Goal: Contribute content: Contribute content

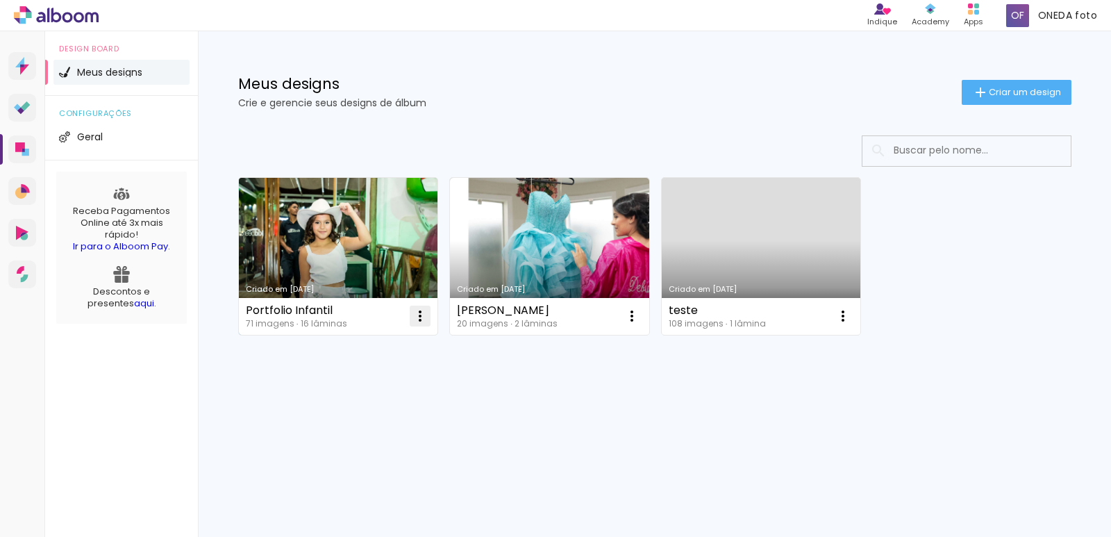
click at [416, 320] on iron-icon at bounding box center [420, 316] width 17 height 17
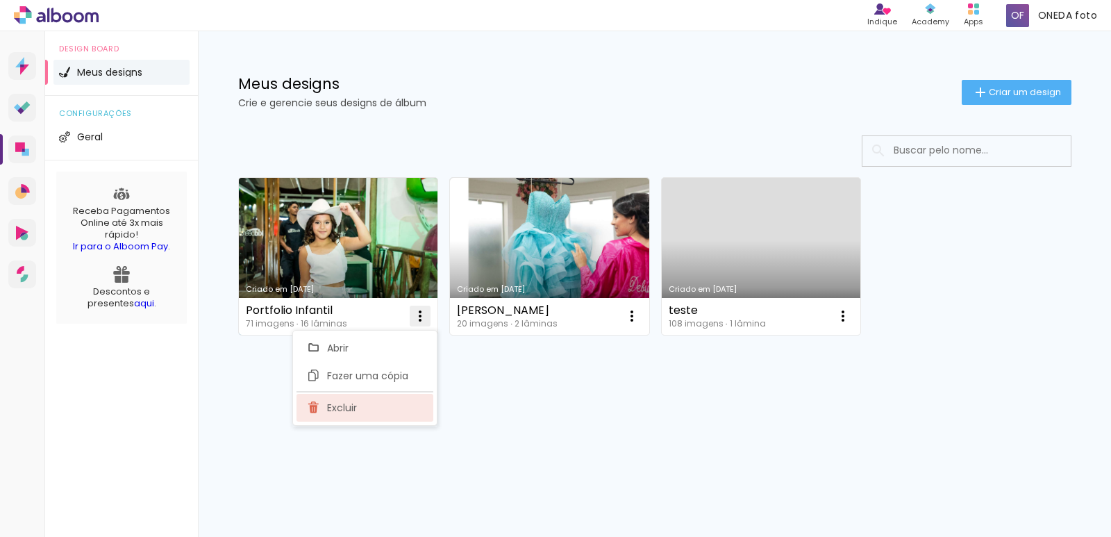
click at [369, 413] on paper-item "Excluir" at bounding box center [365, 408] width 137 height 28
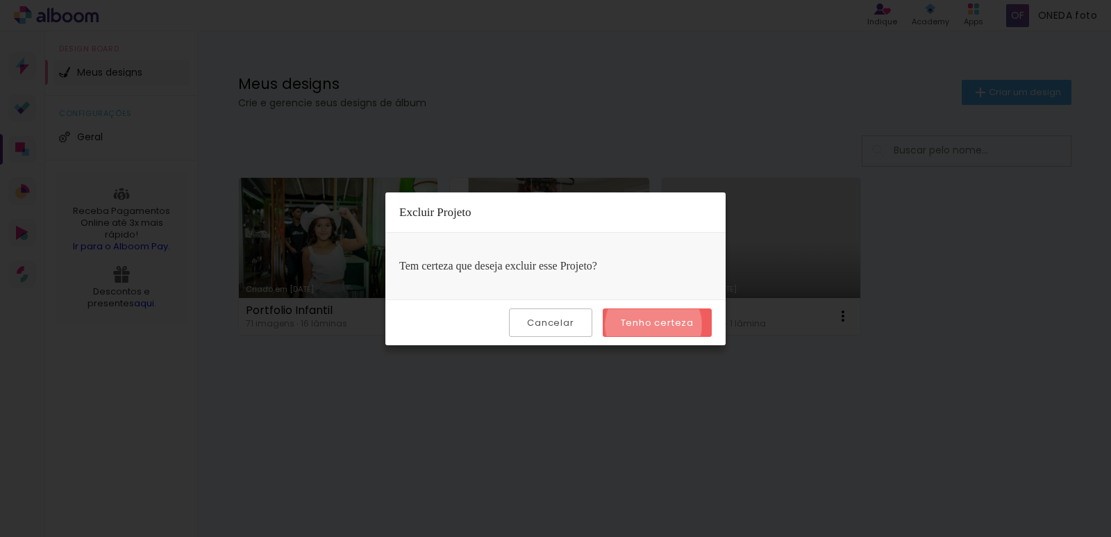
click at [0, 0] on slot "Tenho certeza" at bounding box center [0, 0] width 0 height 0
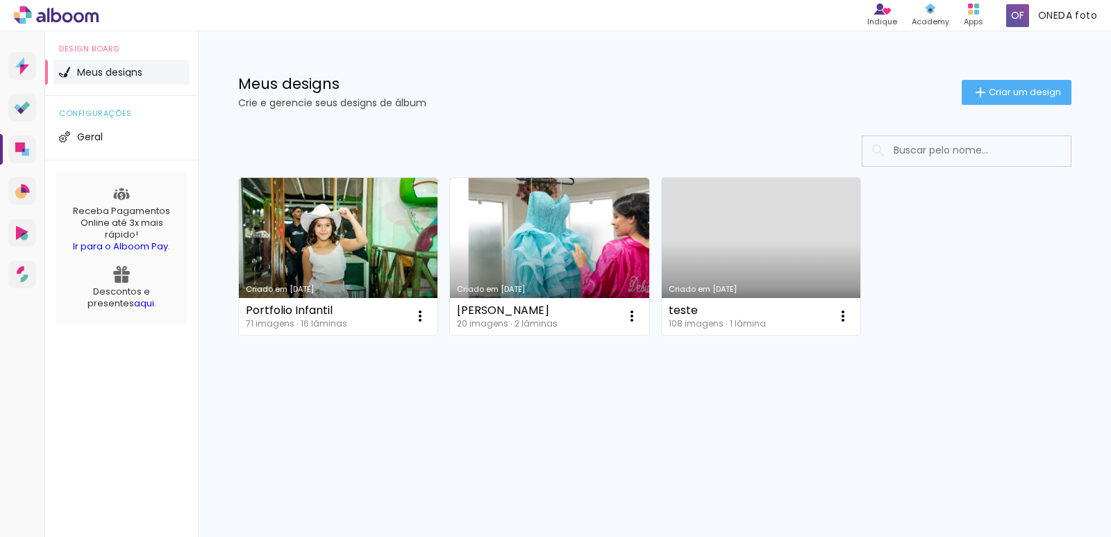
click at [647, 321] on body "link( href="../../bower_components/polymer/polymer.html" rel="import" ) picture…" at bounding box center [555, 268] width 1111 height 537
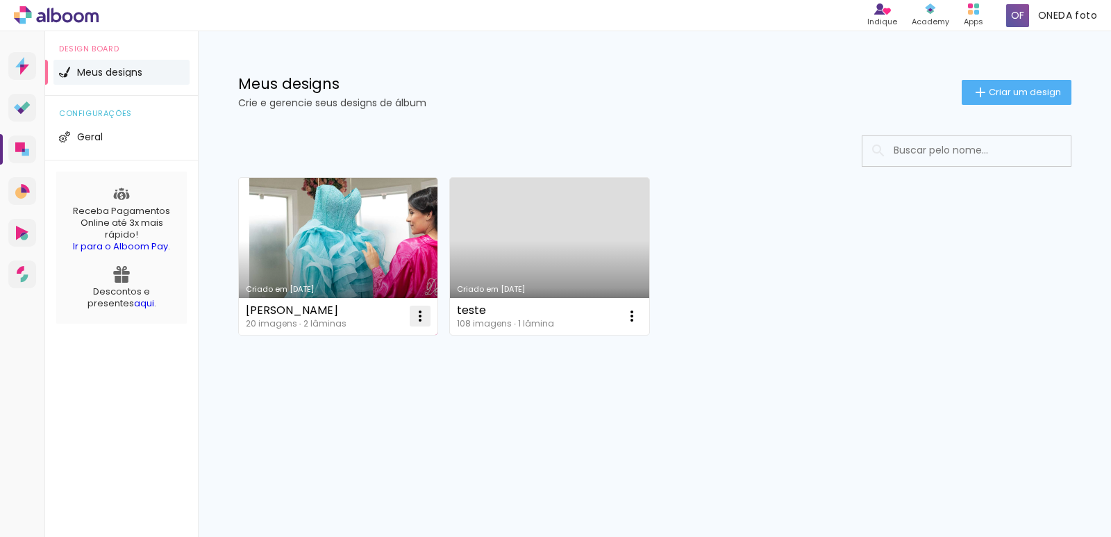
click at [417, 315] on iron-icon at bounding box center [420, 316] width 17 height 17
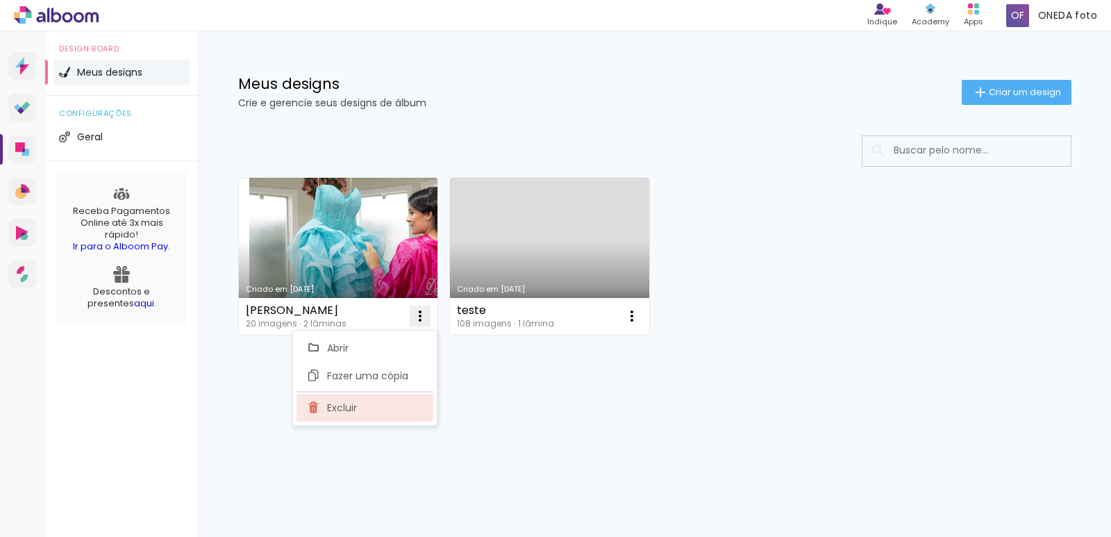
click at [333, 407] on span "Excluir" at bounding box center [342, 408] width 30 height 10
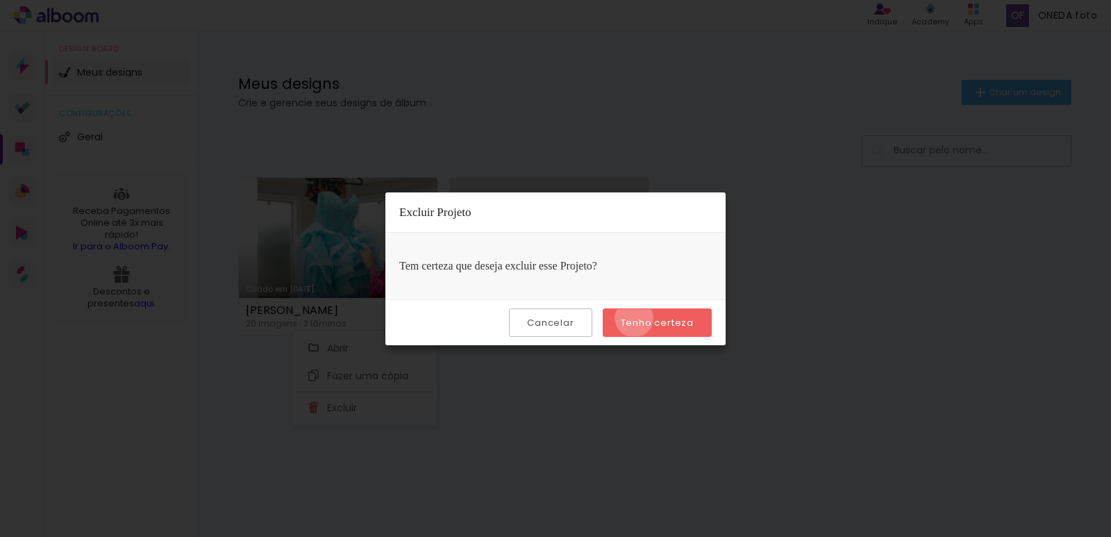
click at [0, 0] on slot "Tenho certeza" at bounding box center [0, 0] width 0 height 0
click at [588, 319] on paper-button "Cancelar" at bounding box center [550, 322] width 83 height 28
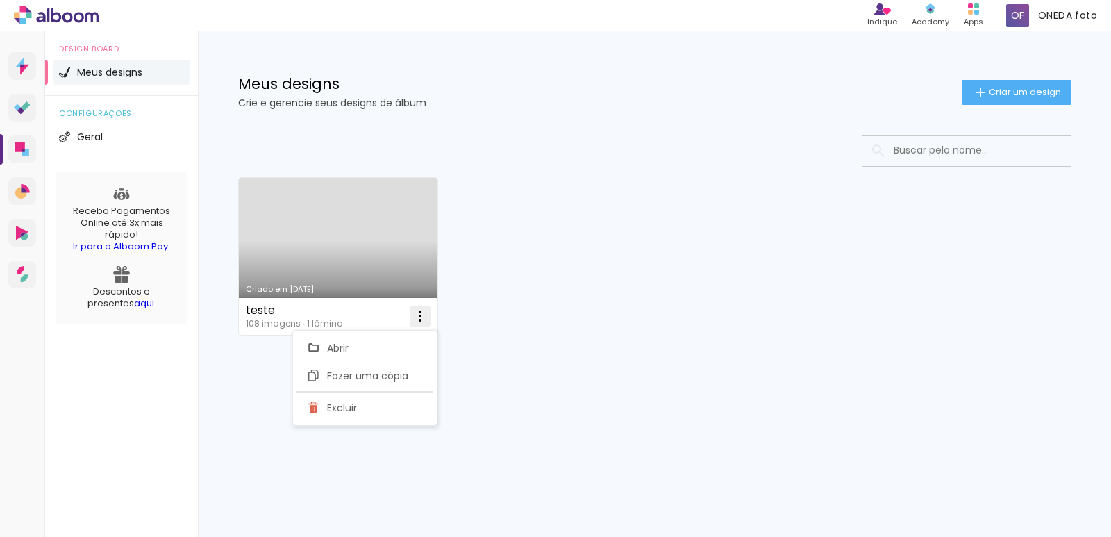
click at [417, 320] on iron-icon at bounding box center [420, 316] width 17 height 17
drag, startPoint x: 422, startPoint y: 298, endPoint x: 422, endPoint y: 319, distance: 20.8
click at [422, 302] on div "teste 108 imagens ∙ 1 lâmina Abrir Fazer uma cópia Excluir" at bounding box center [338, 316] width 199 height 37
click at [422, 320] on iron-icon at bounding box center [420, 316] width 17 height 17
click at [394, 409] on paper-item "Excluir" at bounding box center [365, 408] width 137 height 28
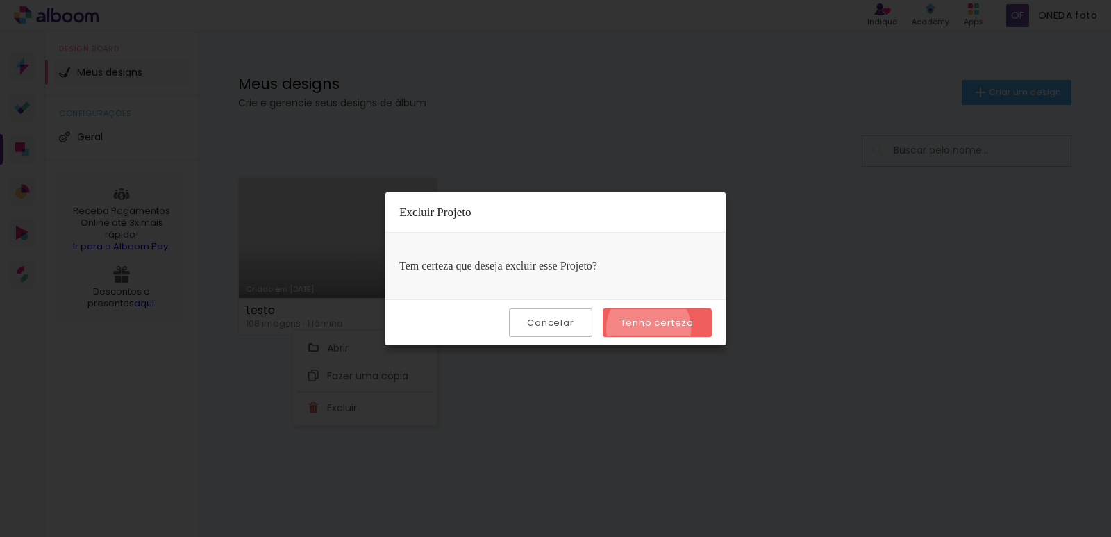
click at [0, 0] on slot "Tenho certeza" at bounding box center [0, 0] width 0 height 0
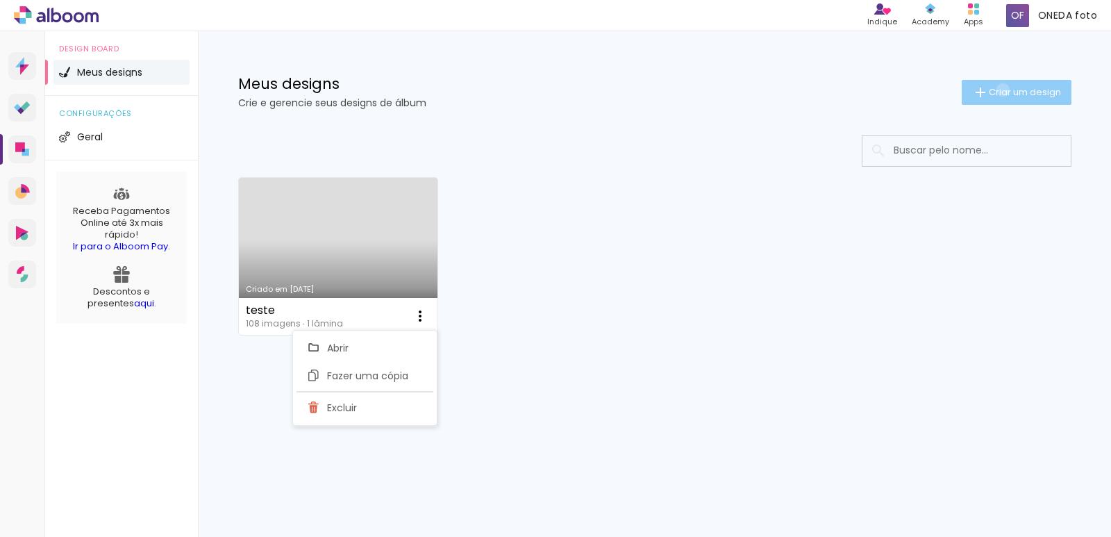
click at [1000, 90] on span "Criar um design" at bounding box center [1025, 92] width 72 height 9
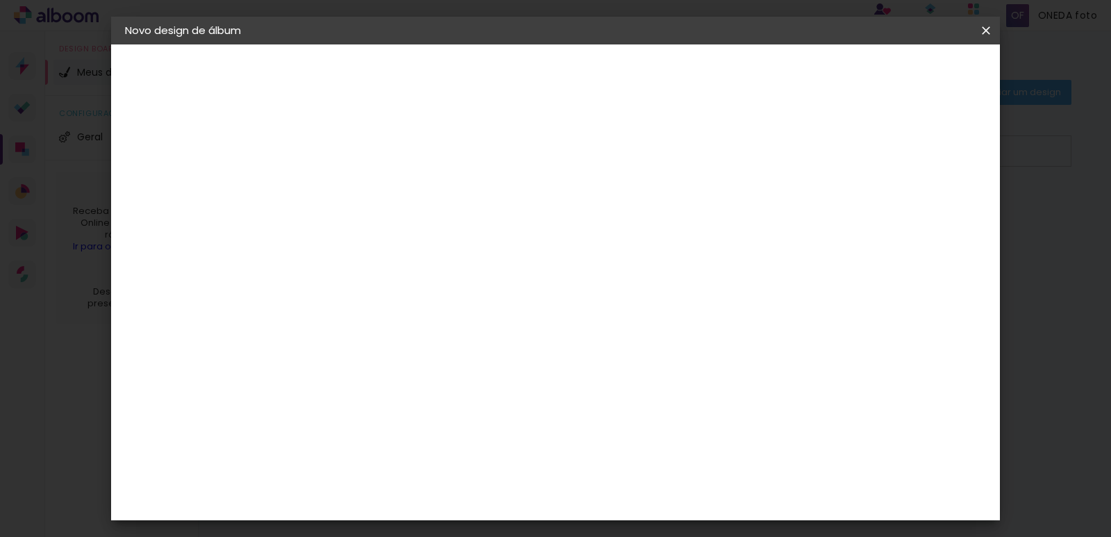
click at [208, 146] on div "2. Especificações" at bounding box center [201, 142] width 152 height 17
drag, startPoint x: 219, startPoint y: 106, endPoint x: 242, endPoint y: 106, distance: 22.2
click at [228, 106] on iron-pages "Preenchendo título..." at bounding box center [201, 103] width 152 height 28
click at [352, 190] on input at bounding box center [352, 187] width 0 height 22
type input "TESTE"
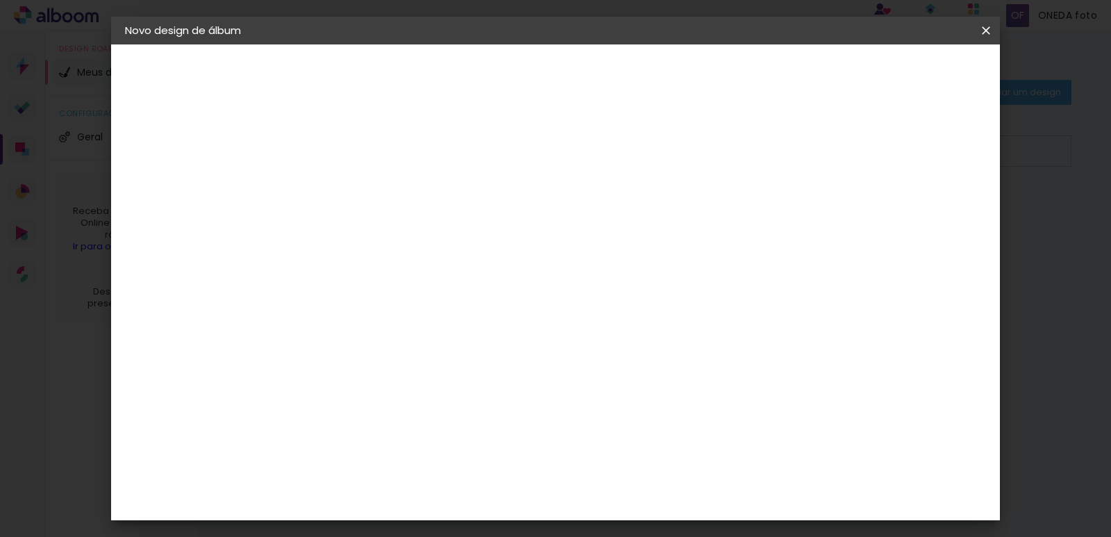
type paper-input "TESTE"
click at [0, 0] on slot "Avançar" at bounding box center [0, 0] width 0 height 0
click at [454, 272] on input at bounding box center [387, 264] width 140 height 17
type input "A"
click at [506, 206] on span at bounding box center [504, 211] width 3 height 11
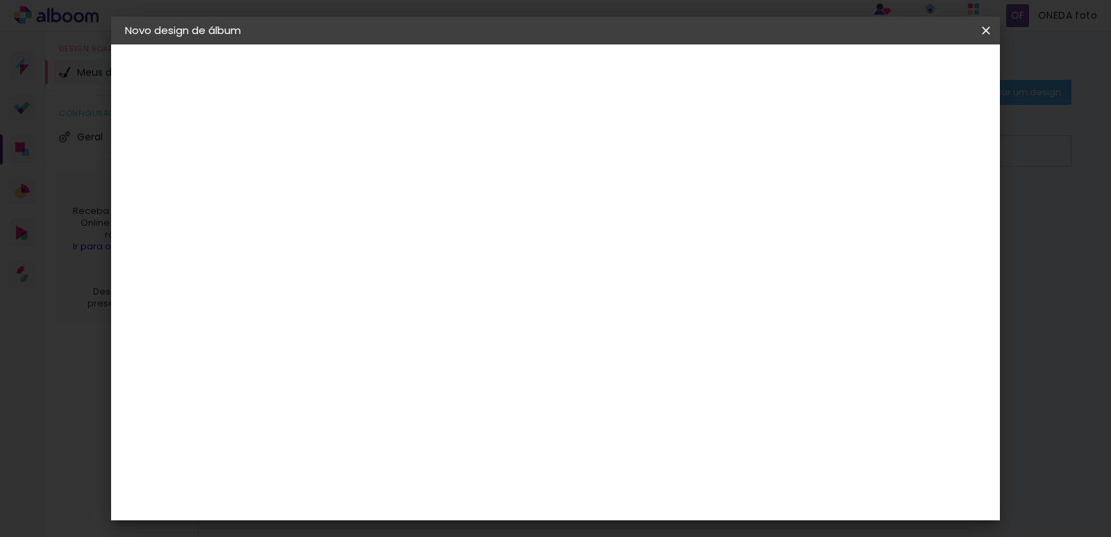
click at [0, 0] on slot "Avançar" at bounding box center [0, 0] width 0 height 0
type input "1"
type paper-input "1"
click at [360, 160] on input "1" at bounding box center [343, 159] width 48 height 17
type input "2"
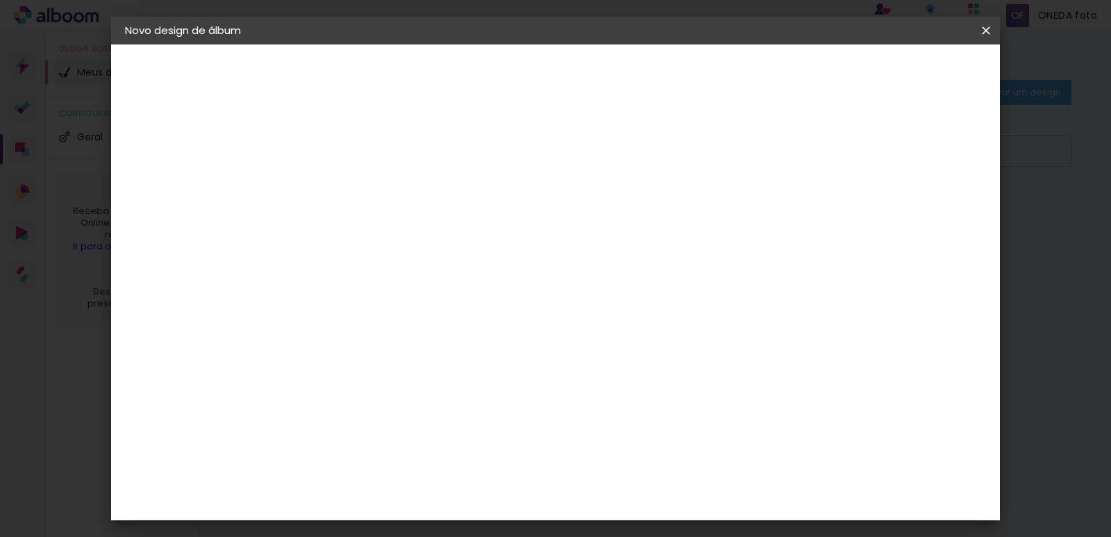
type paper-input "2"
click at [362, 155] on input "2" at bounding box center [343, 159] width 48 height 17
type input "3"
type paper-input "3"
click at [362, 155] on input "3" at bounding box center [343, 159] width 48 height 17
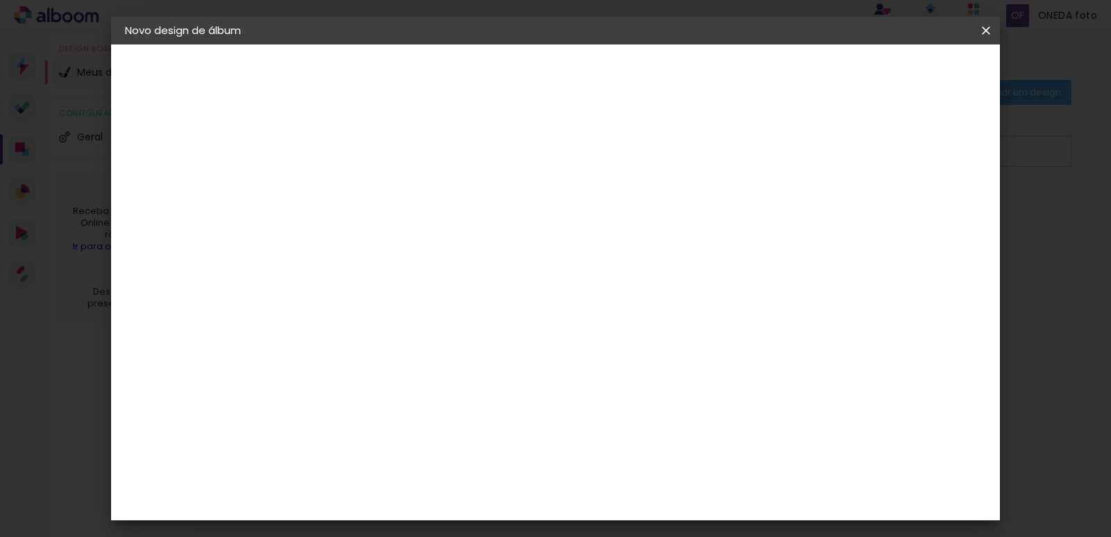
type input "4"
type paper-input "4"
click at [362, 155] on input "4" at bounding box center [343, 159] width 48 height 17
type input "5"
type paper-input "5"
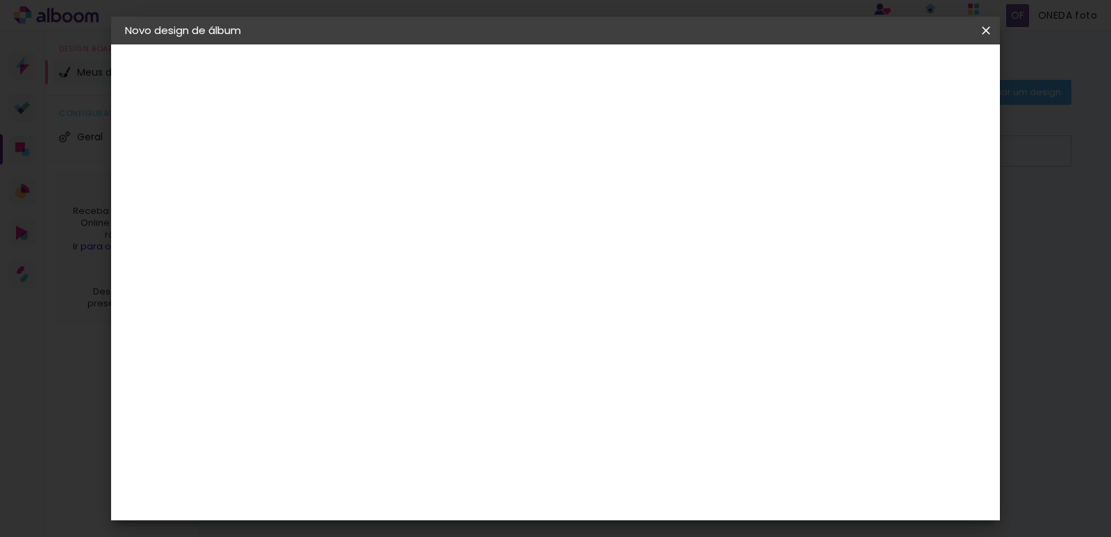
click at [362, 155] on input "5" at bounding box center [343, 159] width 48 height 17
type input "6"
type paper-input "6"
click at [362, 155] on input "6" at bounding box center [343, 159] width 48 height 17
type input "7"
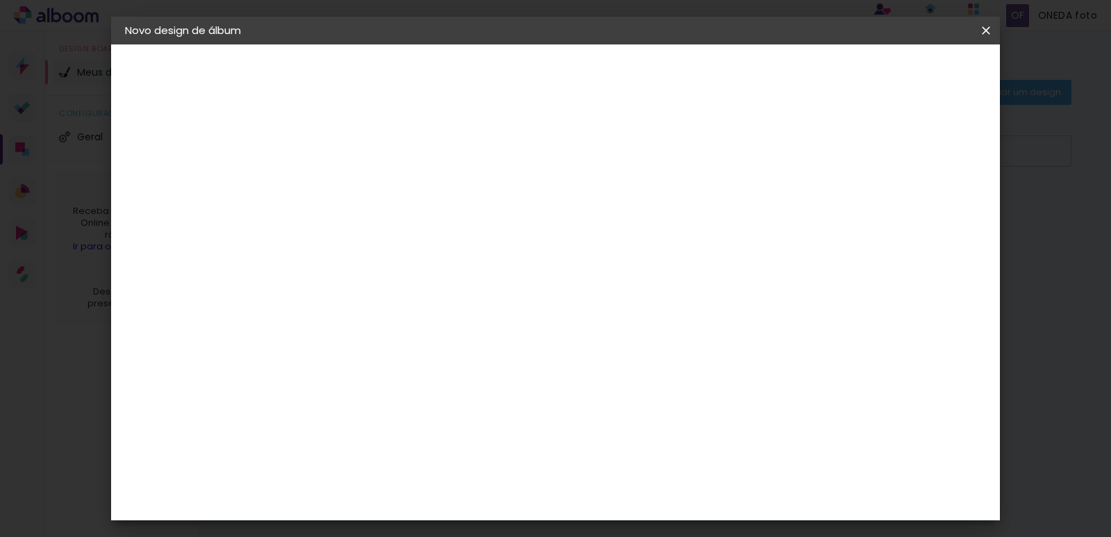
type paper-input "7"
click at [362, 155] on input "7" at bounding box center [343, 159] width 48 height 17
type input "6"
type paper-input "6"
click at [360, 165] on input "6" at bounding box center [343, 159] width 48 height 17
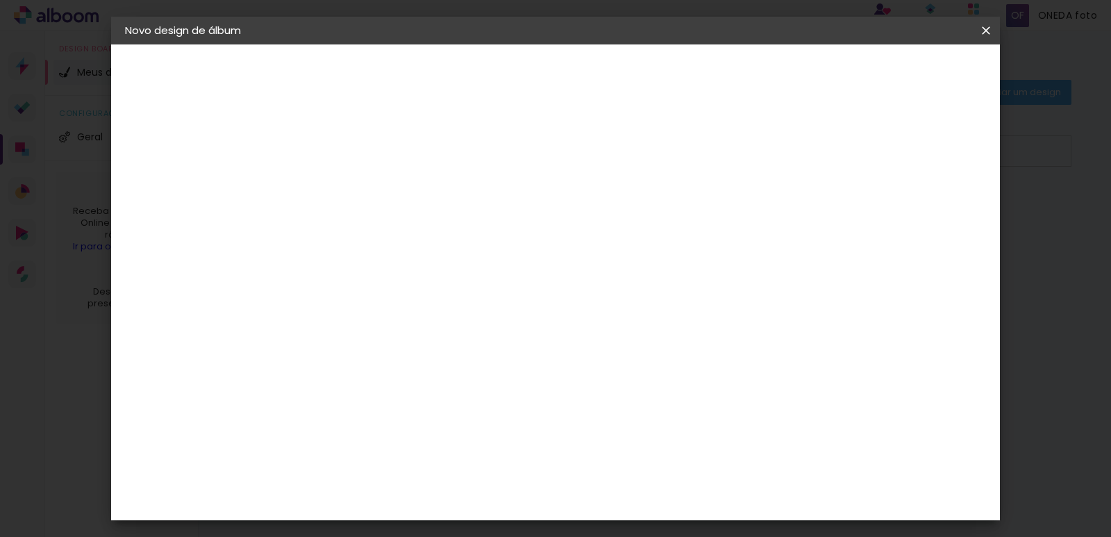
type input "5"
type paper-input "5"
click at [360, 165] on input "5" at bounding box center [343, 159] width 48 height 17
type input "4"
type paper-input "4"
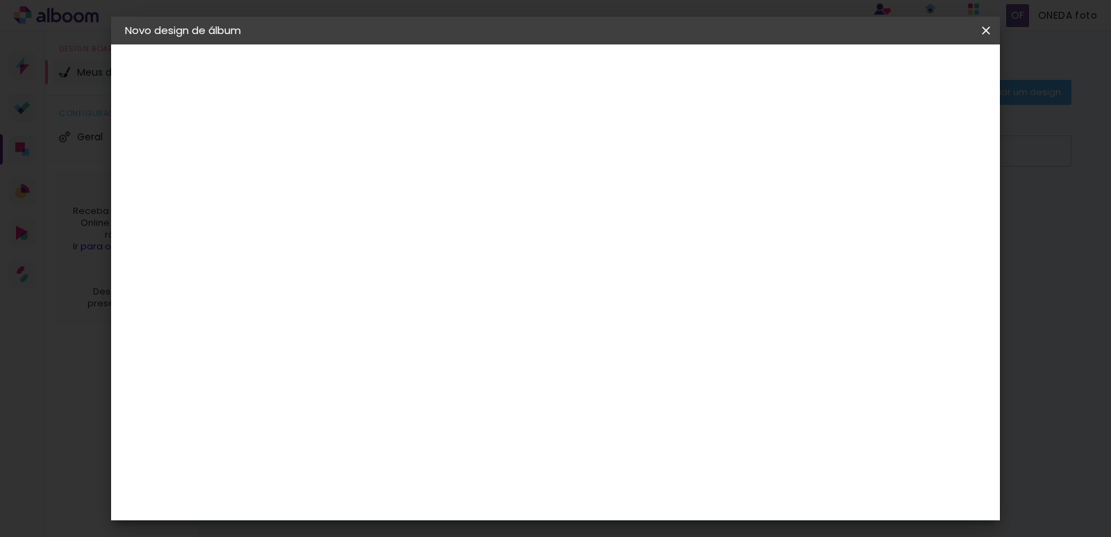
click at [360, 165] on input "4" at bounding box center [343, 159] width 48 height 17
type input "3"
type paper-input "3"
click at [360, 165] on input "3" at bounding box center [343, 159] width 48 height 17
type input "2"
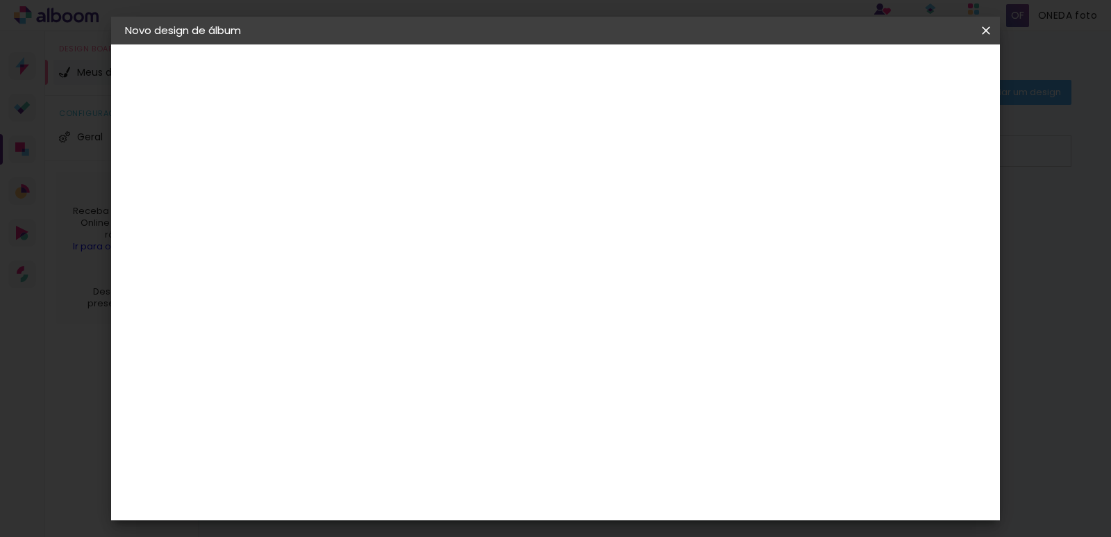
type paper-input "2"
click at [360, 165] on input "2" at bounding box center [343, 159] width 48 height 17
click at [506, 214] on span "30" at bounding box center [499, 217] width 23 height 21
click at [888, 153] on div "Mostrar sangria" at bounding box center [877, 159] width 92 height 17
type paper-checkbox "on"
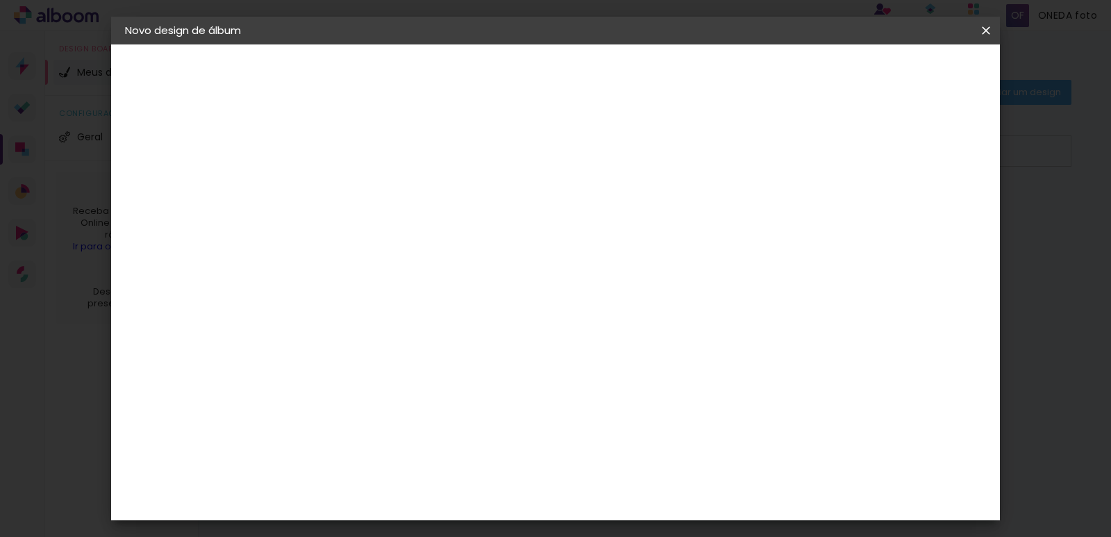
click at [899, 78] on span "Iniciar design" at bounding box center [867, 74] width 63 height 10
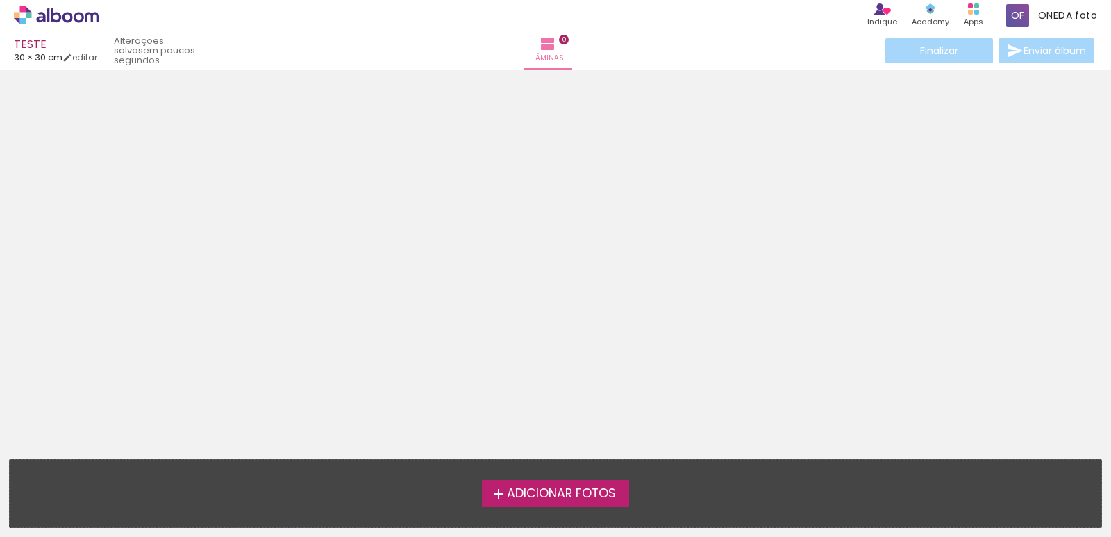
click at [200, 57] on quentale-status "em poucos segundos." at bounding box center [159, 51] width 110 height 40
click at [594, 494] on span "Adicionar Fotos" at bounding box center [561, 494] width 109 height 13
click at [0, 0] on input "file" at bounding box center [0, 0] width 0 height 0
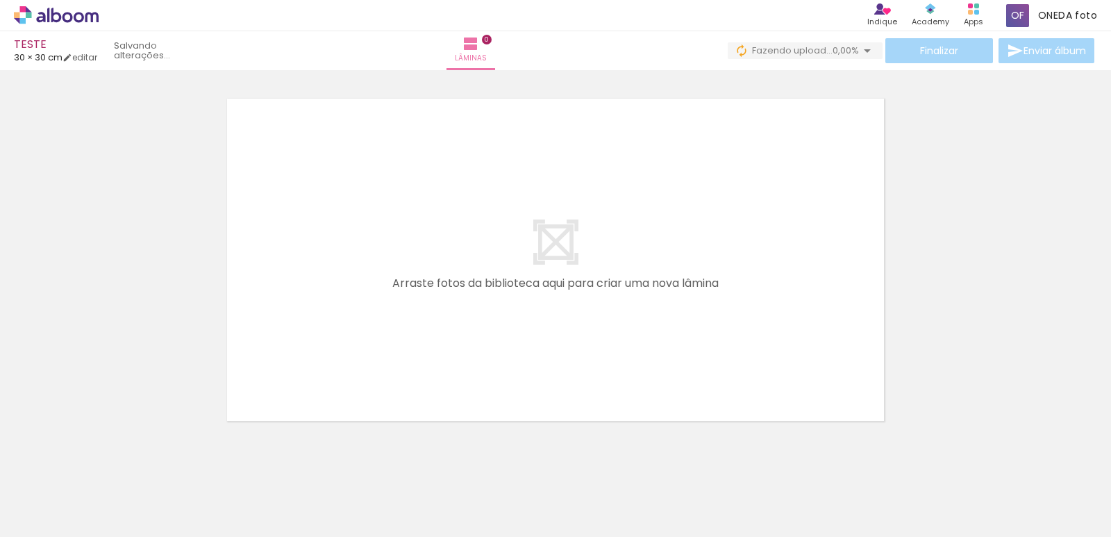
click at [140, 499] on div at bounding box center [139, 490] width 69 height 46
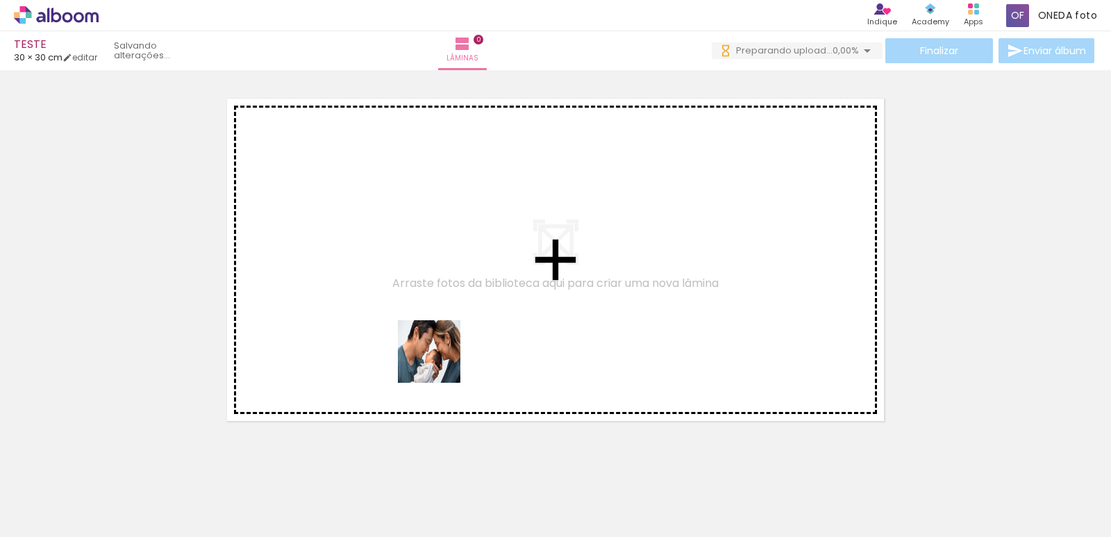
click at [440, 362] on quentale-workspace at bounding box center [555, 268] width 1111 height 537
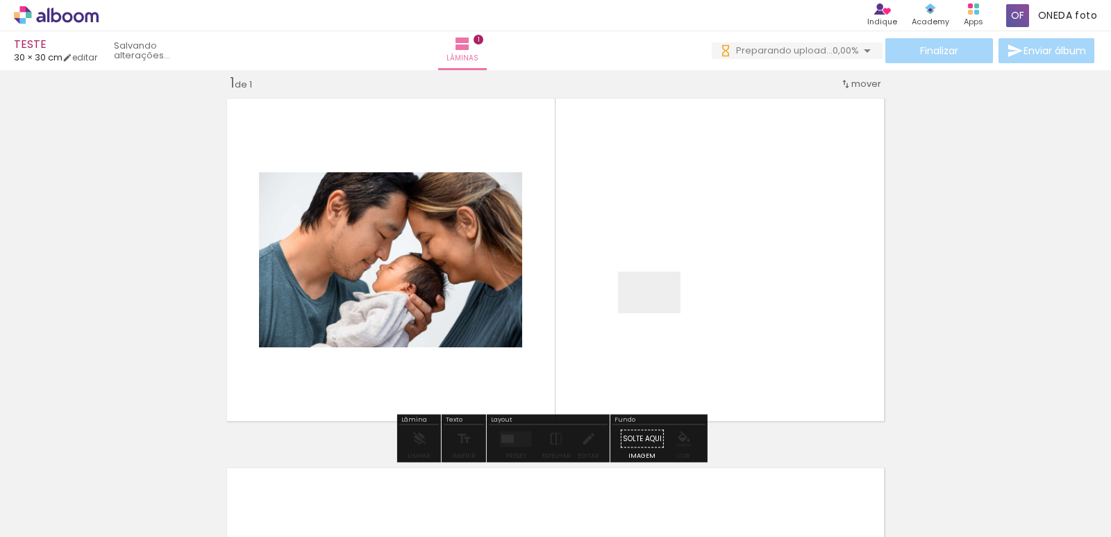
drag, startPoint x: 237, startPoint y: 503, endPoint x: 660, endPoint y: 313, distance: 463.5
click at [660, 313] on quentale-workspace at bounding box center [555, 268] width 1111 height 537
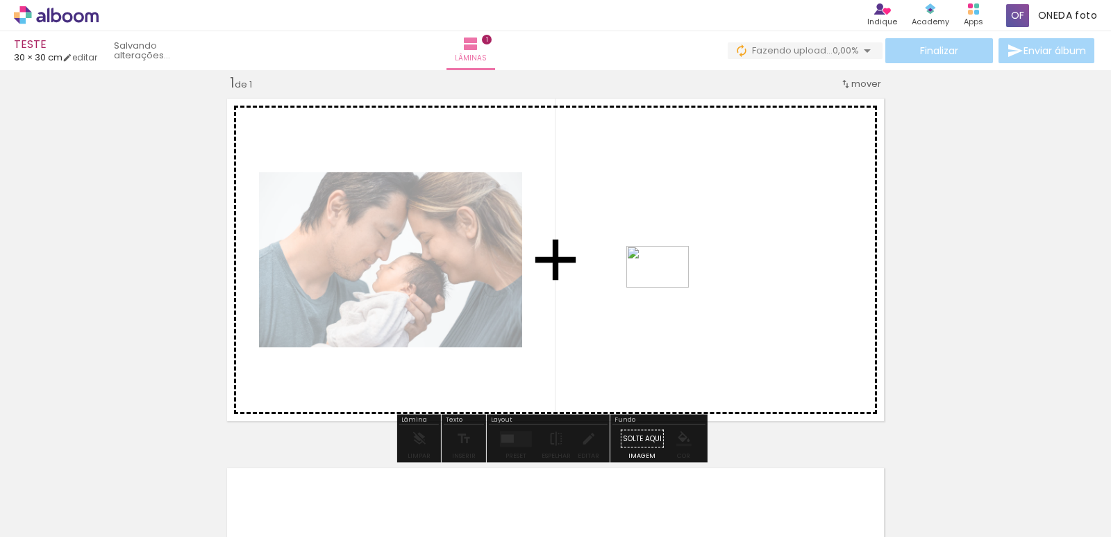
drag, startPoint x: 399, startPoint y: 423, endPoint x: 668, endPoint y: 288, distance: 301.0
click at [668, 288] on quentale-workspace at bounding box center [555, 268] width 1111 height 537
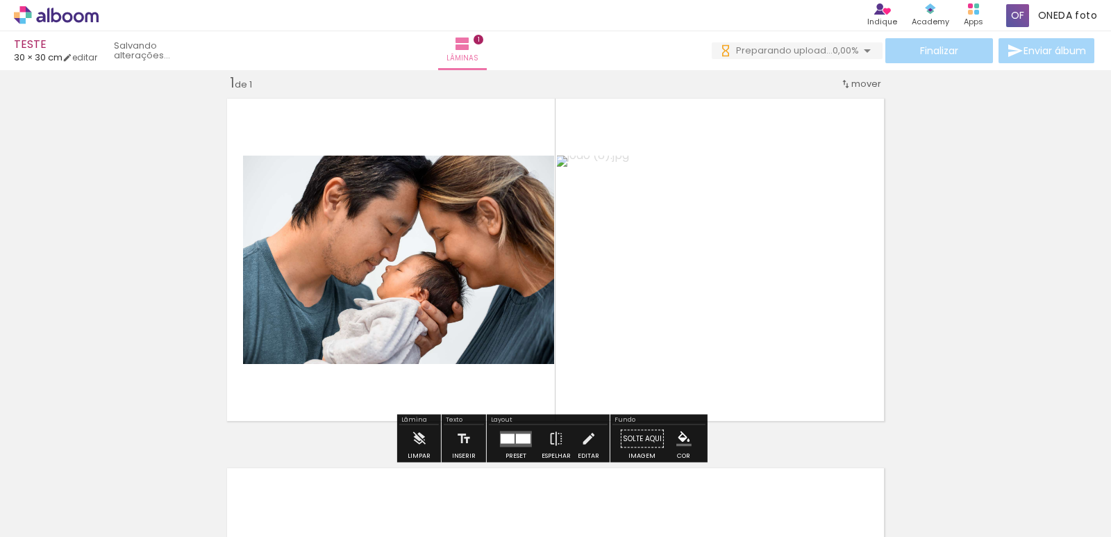
click at [636, 443] on paper-button "Solte aqui Imagem" at bounding box center [642, 442] width 50 height 35
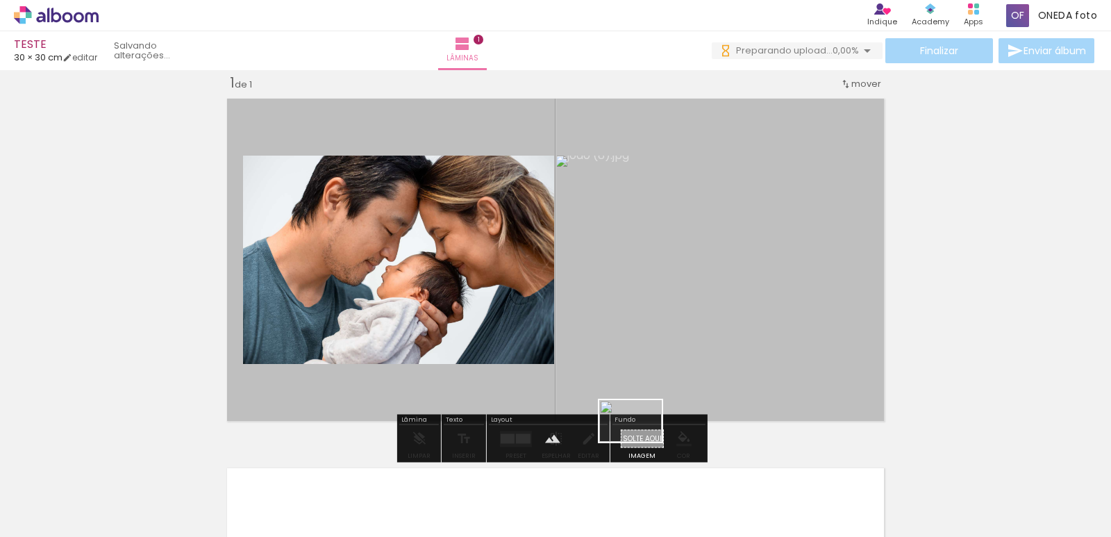
drag, startPoint x: 676, startPoint y: 500, endPoint x: 641, endPoint y: 442, distance: 68.2
click at [641, 442] on quentale-workspace at bounding box center [555, 268] width 1111 height 537
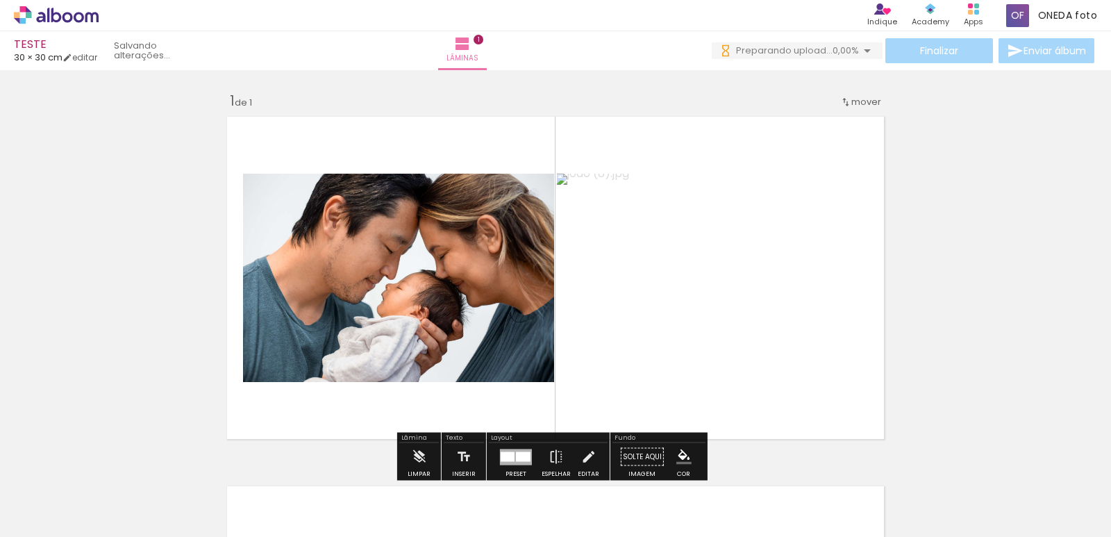
click at [959, 305] on div "Inserir lâmina 1 de 1" at bounding box center [555, 445] width 1111 height 740
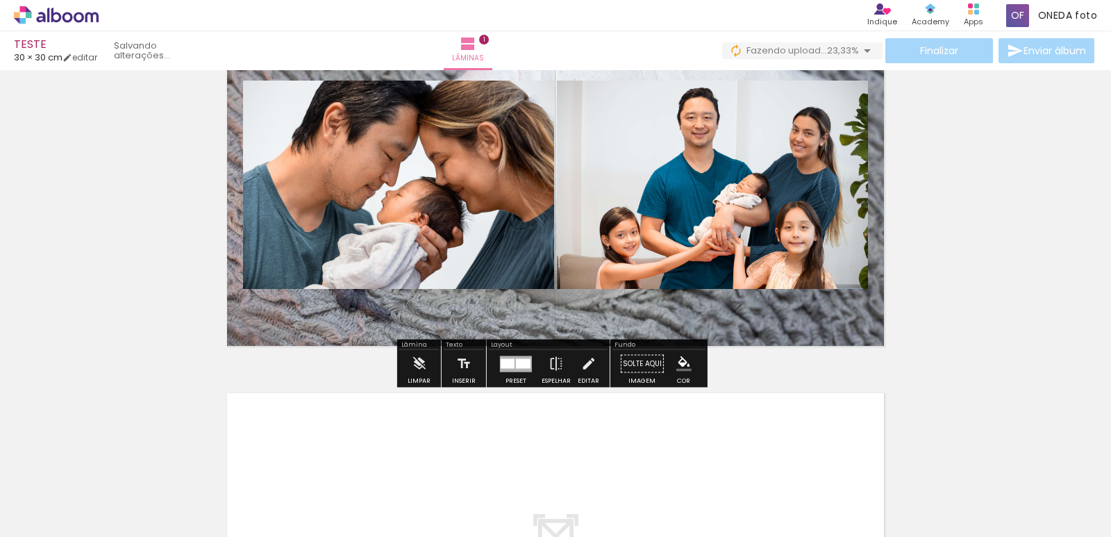
scroll to position [69, 0]
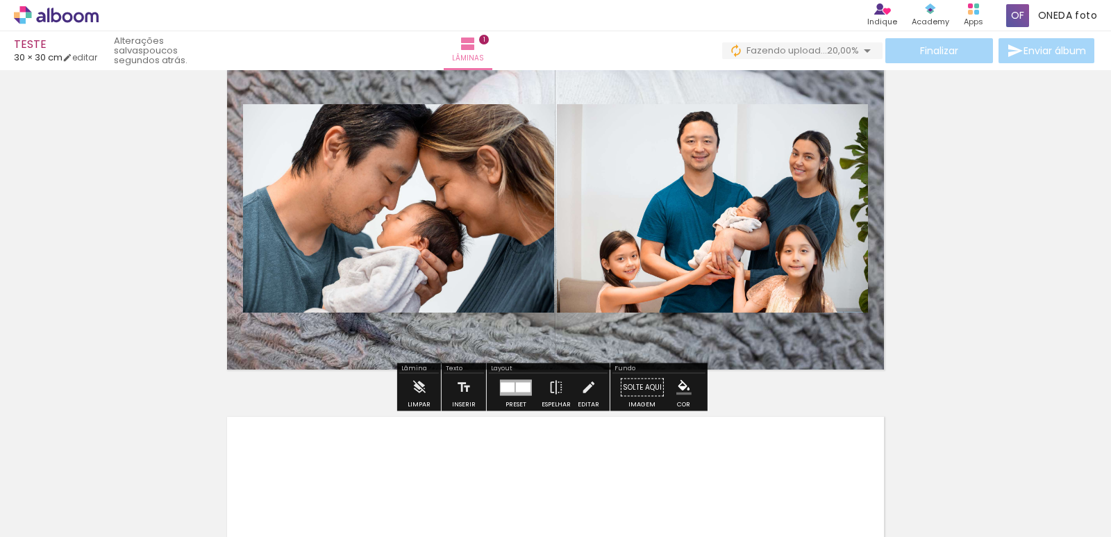
click at [740, 357] on quentale-layouter at bounding box center [556, 208] width 670 height 335
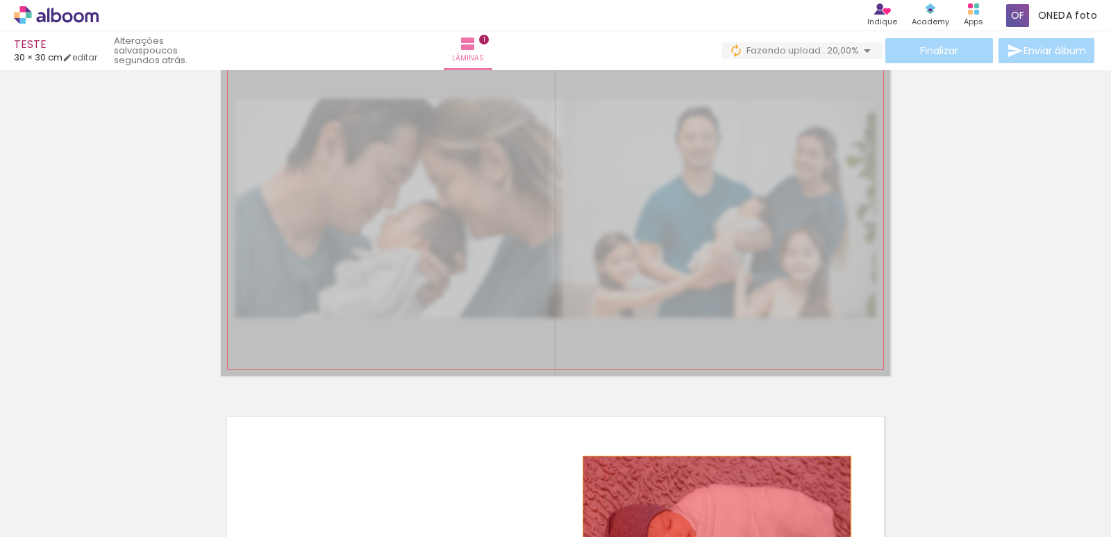
drag, startPoint x: 620, startPoint y: 290, endPoint x: 712, endPoint y: 523, distance: 250.7
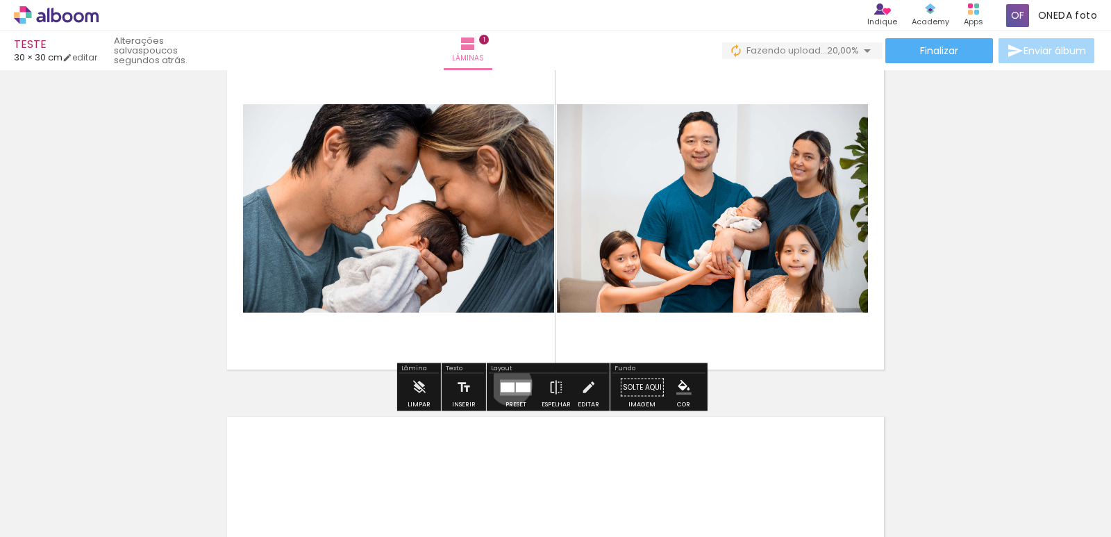
click at [508, 384] on div at bounding box center [508, 387] width 14 height 10
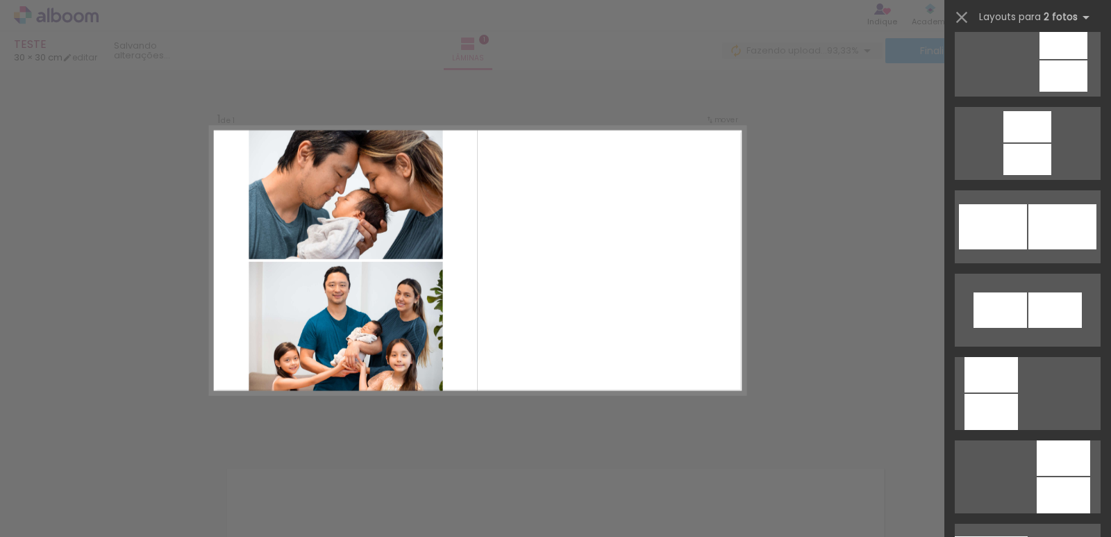
scroll to position [1320, 0]
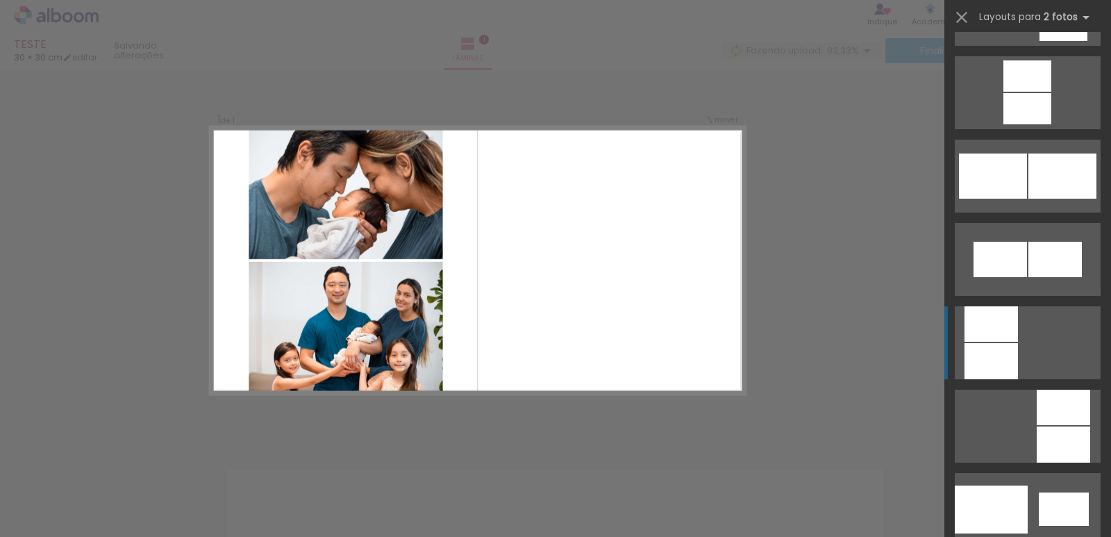
click at [1023, 363] on quentale-layouter at bounding box center [1028, 342] width 146 height 73
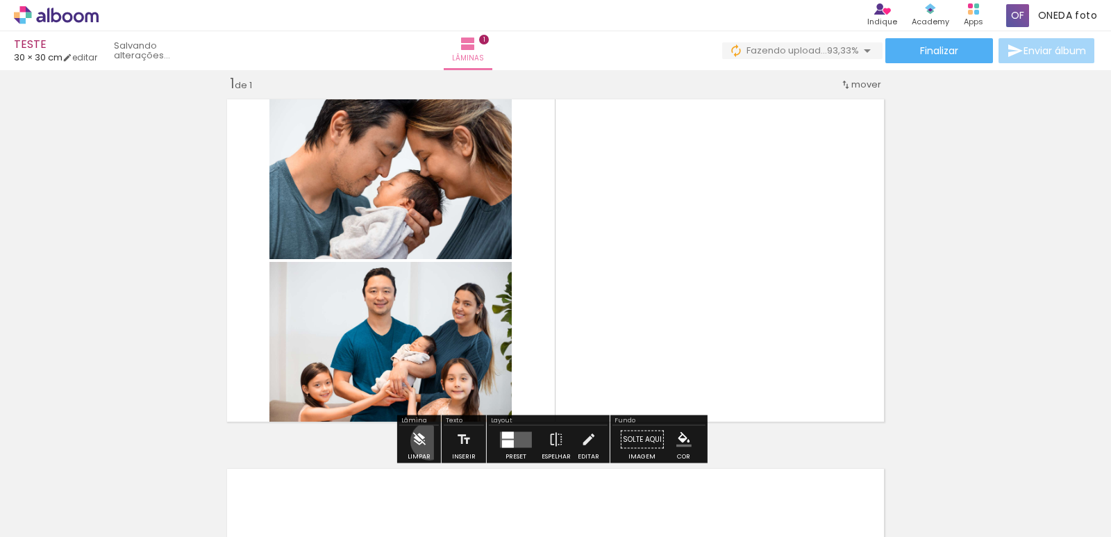
click at [429, 441] on paper-button "Limpar" at bounding box center [419, 443] width 30 height 35
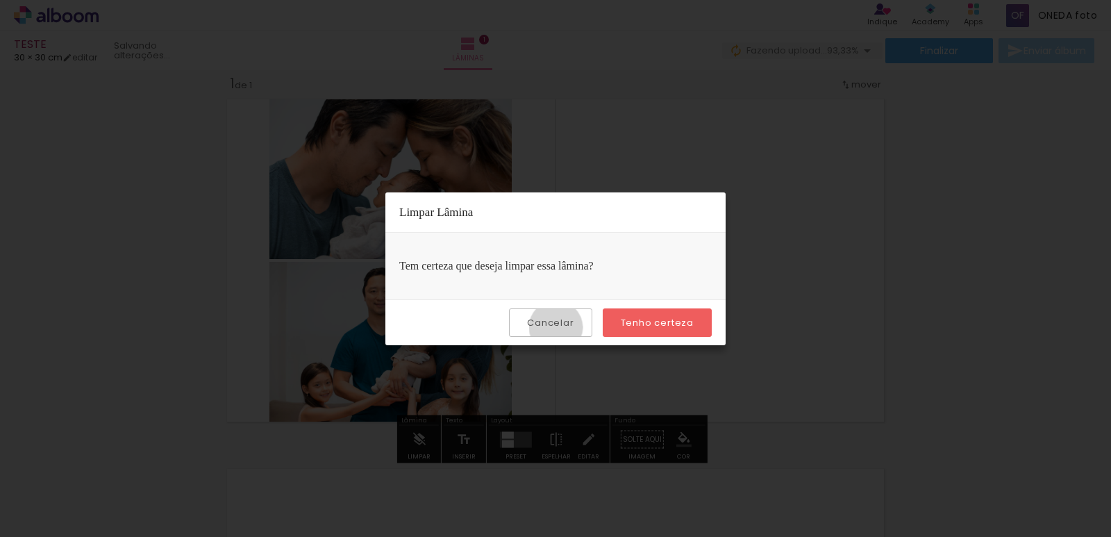
click at [0, 0] on slot "Cancelar" at bounding box center [0, 0] width 0 height 0
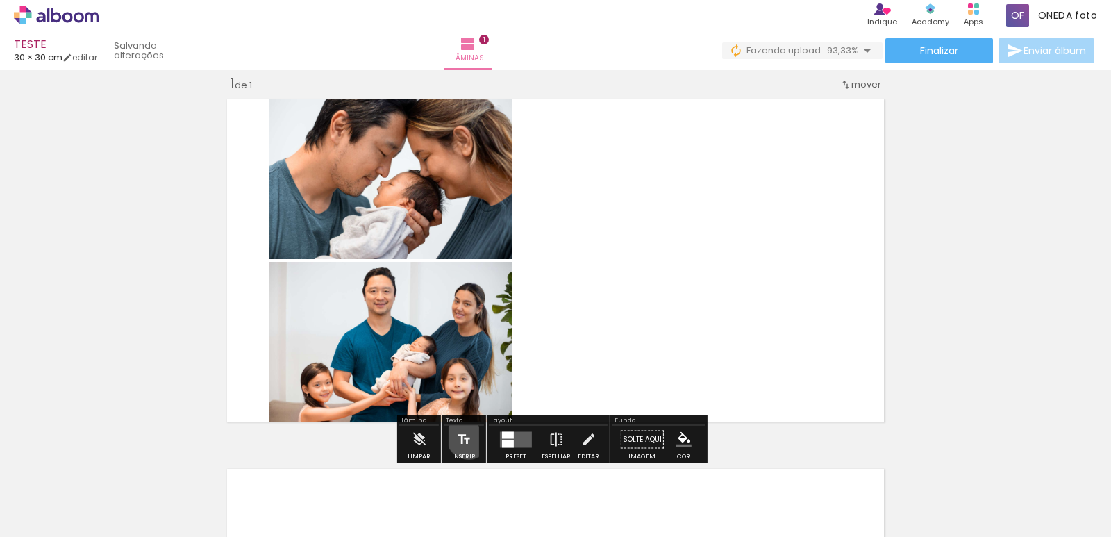
click at [467, 436] on iron-icon at bounding box center [463, 440] width 15 height 28
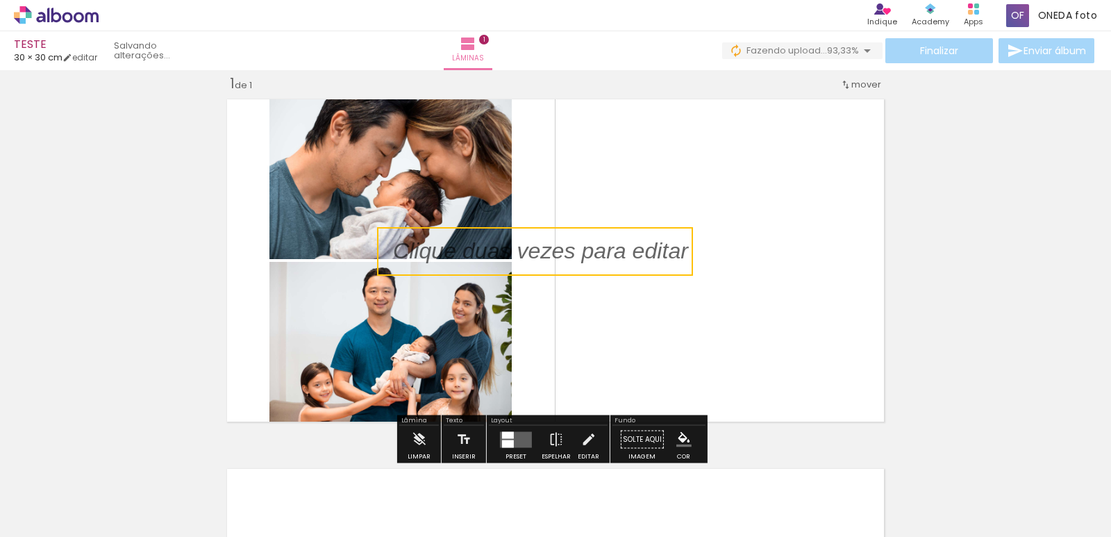
click at [564, 249] on quentale-selection at bounding box center [535, 251] width 316 height 49
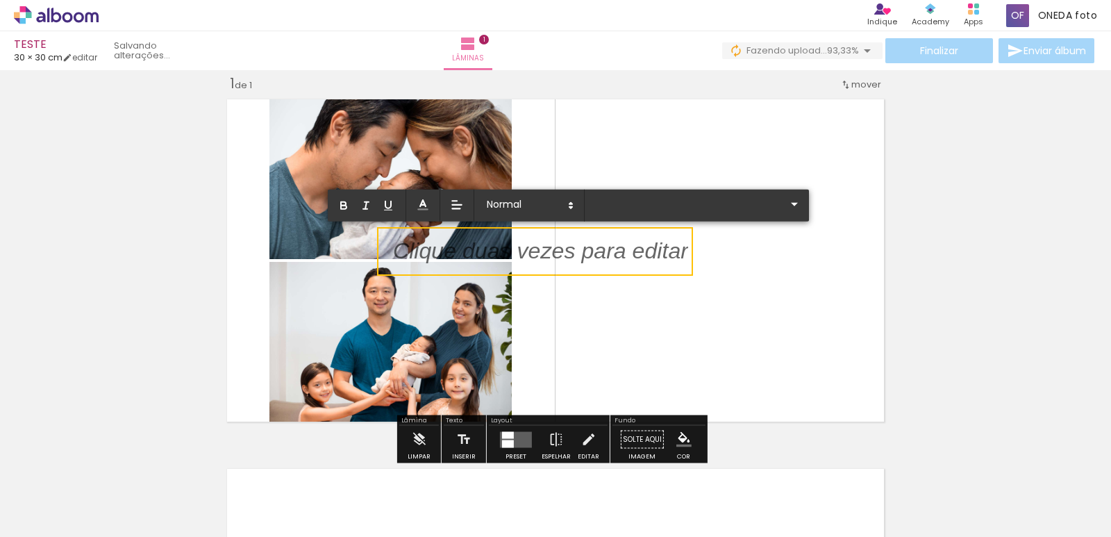
type input "Sans Serif"
drag, startPoint x: 991, startPoint y: 267, endPoint x: 692, endPoint y: 268, distance: 298.6
click at [988, 267] on div "Inserir lâmina 1 de 1" at bounding box center [555, 428] width 1111 height 740
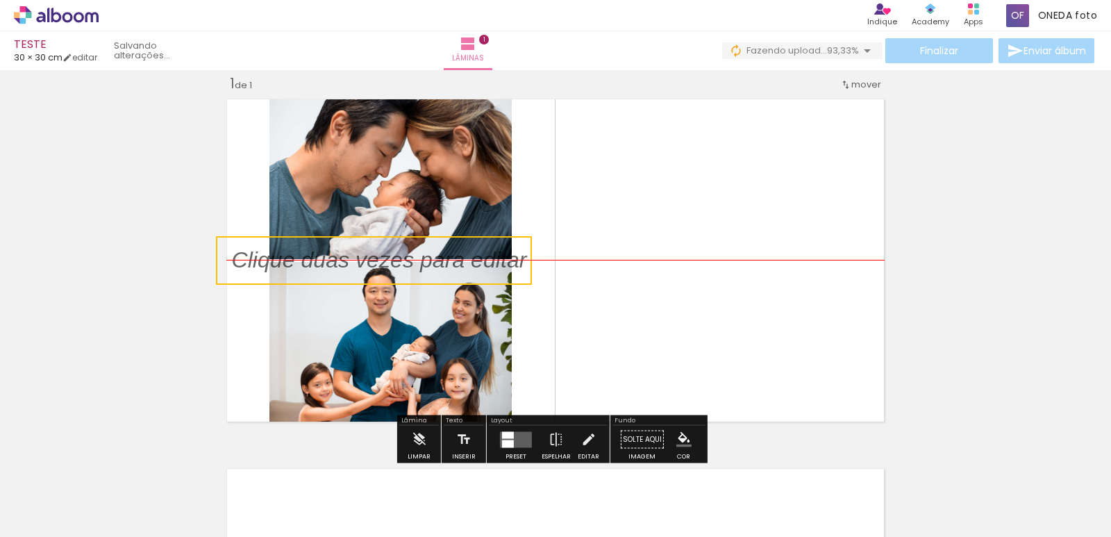
drag, startPoint x: 588, startPoint y: 260, endPoint x: 0, endPoint y: 260, distance: 587.6
click at [0, 260] on div "Inserir lâmina 1 de 1" at bounding box center [555, 428] width 1111 height 740
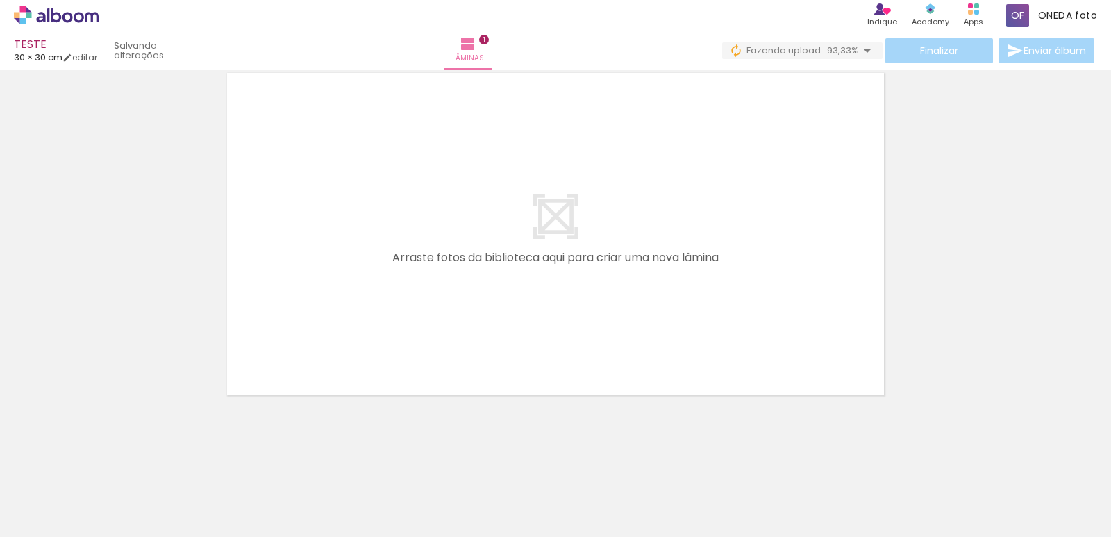
scroll to position [135, 0]
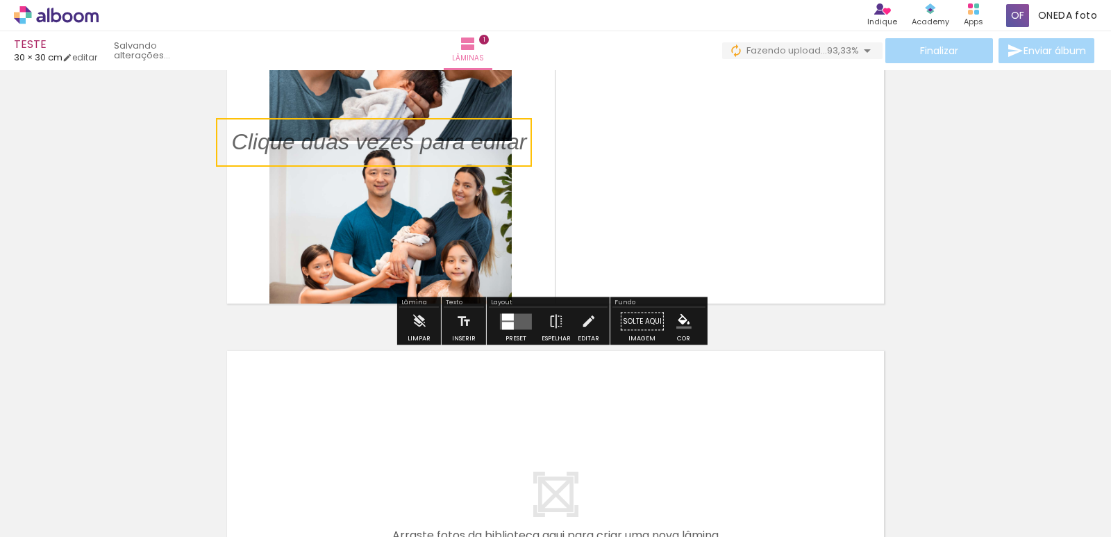
click at [427, 161] on quentale-selection at bounding box center [374, 142] width 316 height 49
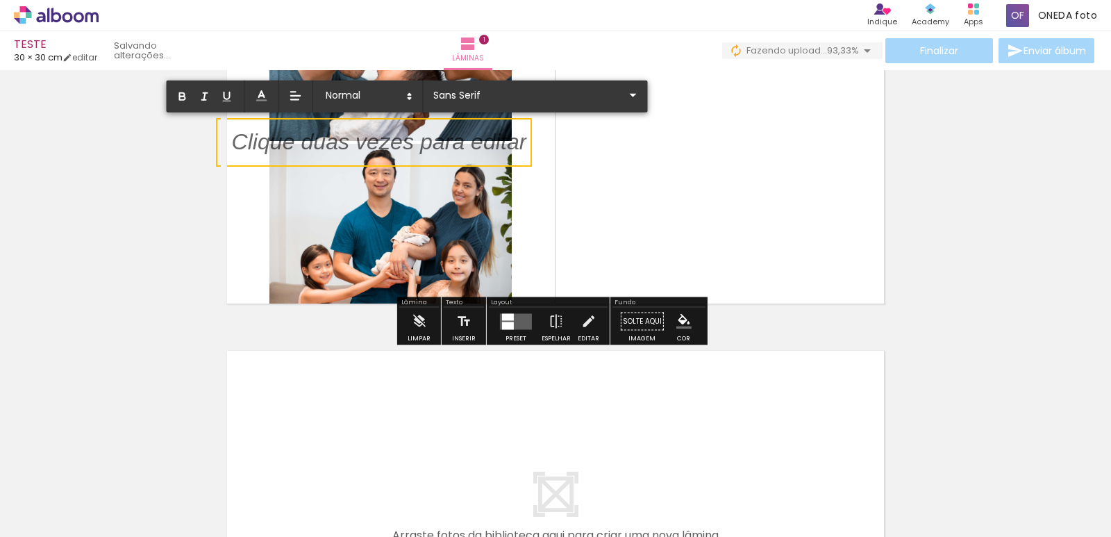
click at [165, 237] on div "Inserir lâmina 1 de 1" at bounding box center [555, 310] width 1111 height 740
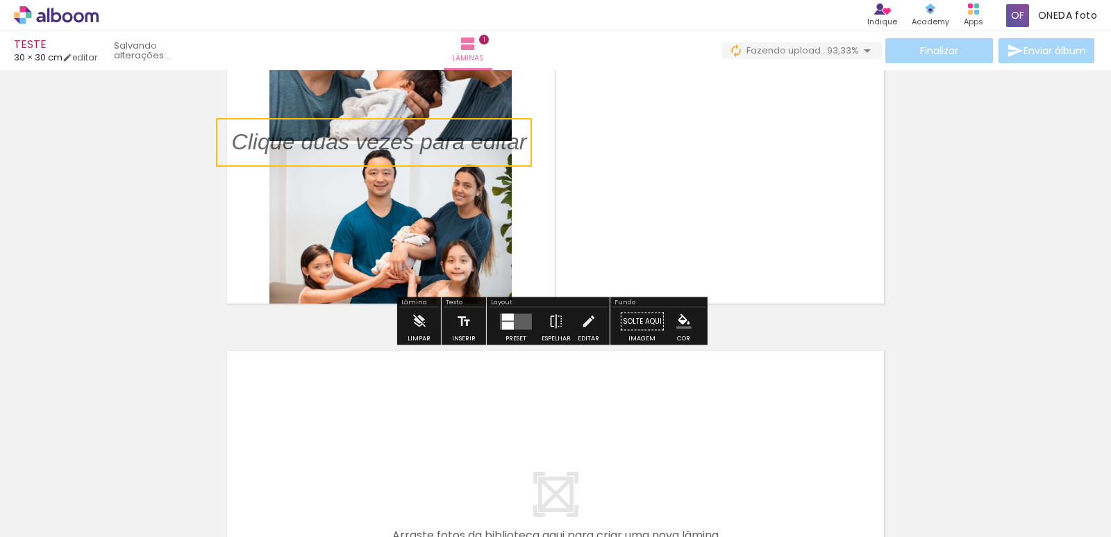
click at [342, 137] on quentale-selection at bounding box center [374, 142] width 316 height 49
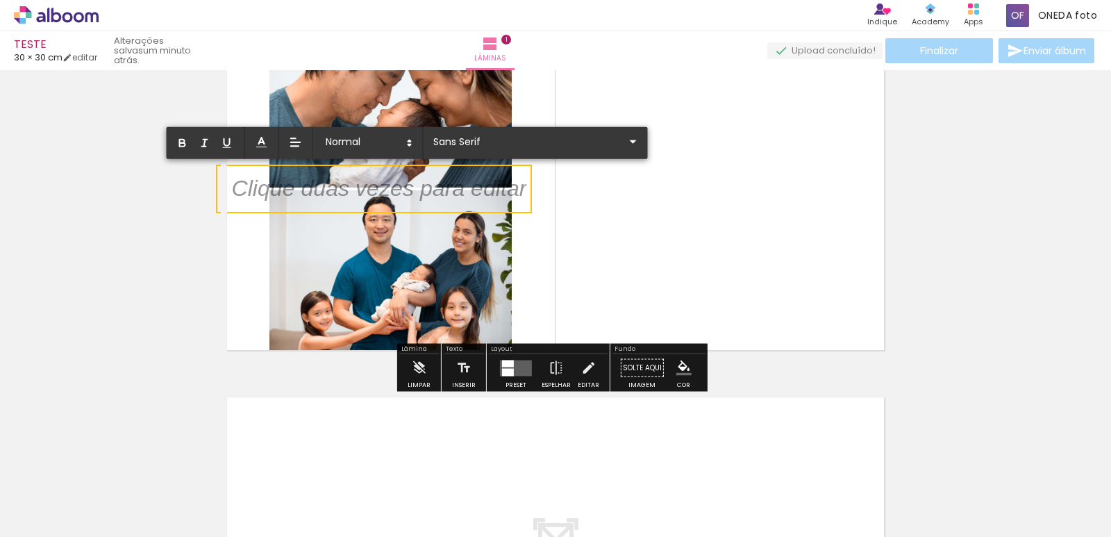
scroll to position [0, 0]
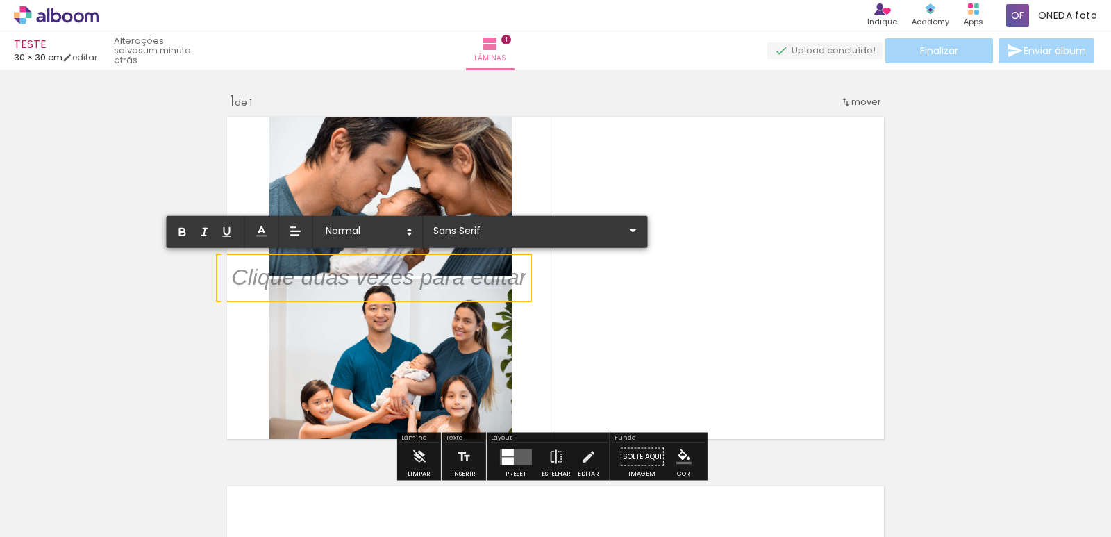
drag, startPoint x: 396, startPoint y: 277, endPoint x: 924, endPoint y: 296, distance: 528.2
click at [924, 296] on div "Inserir lâmina 1 de 1" at bounding box center [555, 445] width 1111 height 740
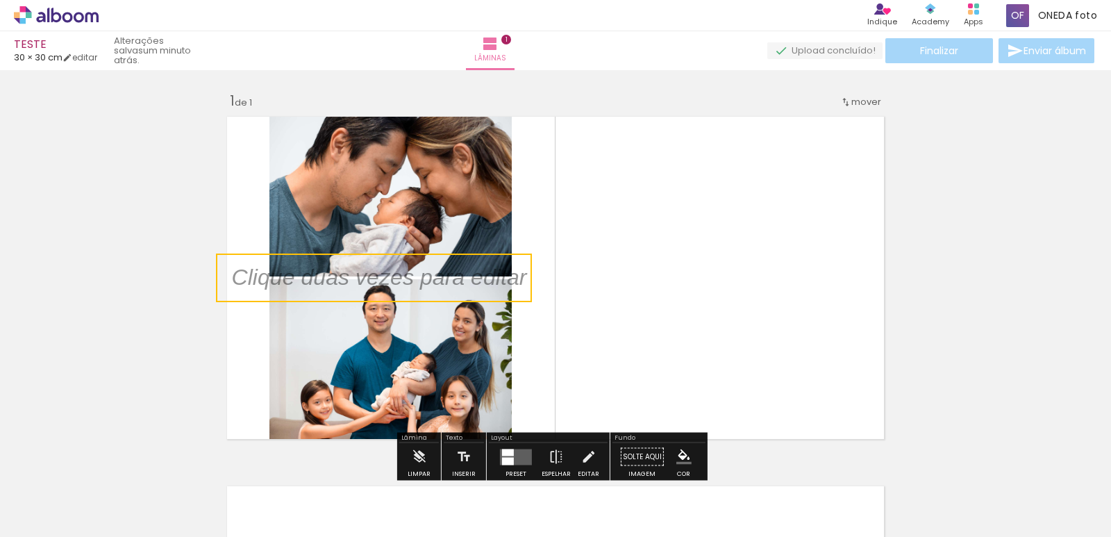
click at [925, 302] on div "Inserir lâmina 1 de 1" at bounding box center [555, 445] width 1111 height 740
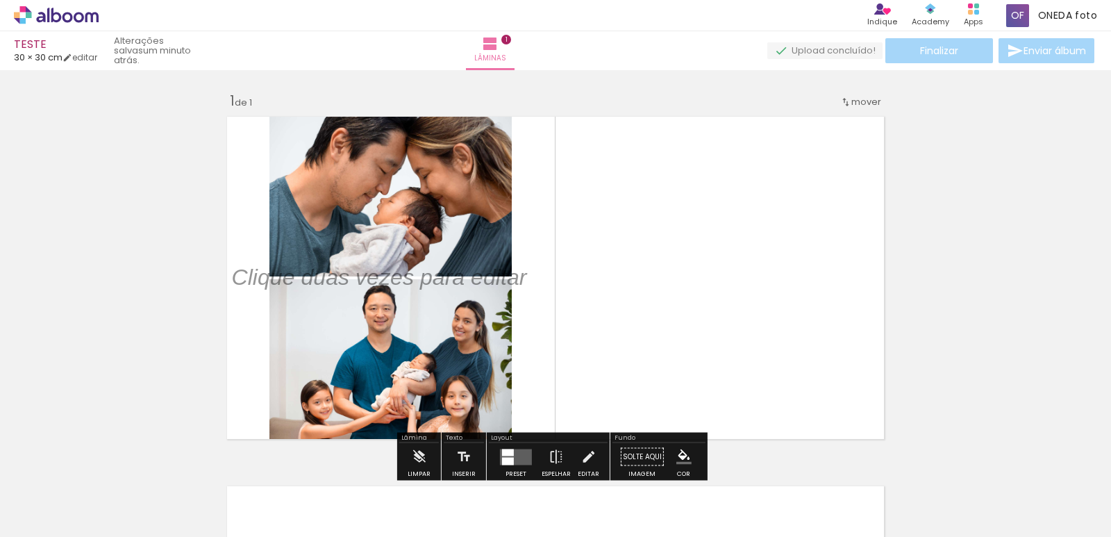
drag, startPoint x: 442, startPoint y: 277, endPoint x: 870, endPoint y: 270, distance: 428.6
click at [870, 270] on album-spread "1 de 1" at bounding box center [556, 277] width 670 height 335
drag, startPoint x: 338, startPoint y: 272, endPoint x: 12, endPoint y: 258, distance: 326.1
click at [12, 258] on div "Inserir lâmina 1 de 1" at bounding box center [555, 445] width 1111 height 740
drag, startPoint x: 263, startPoint y: 281, endPoint x: 404, endPoint y: 306, distance: 142.6
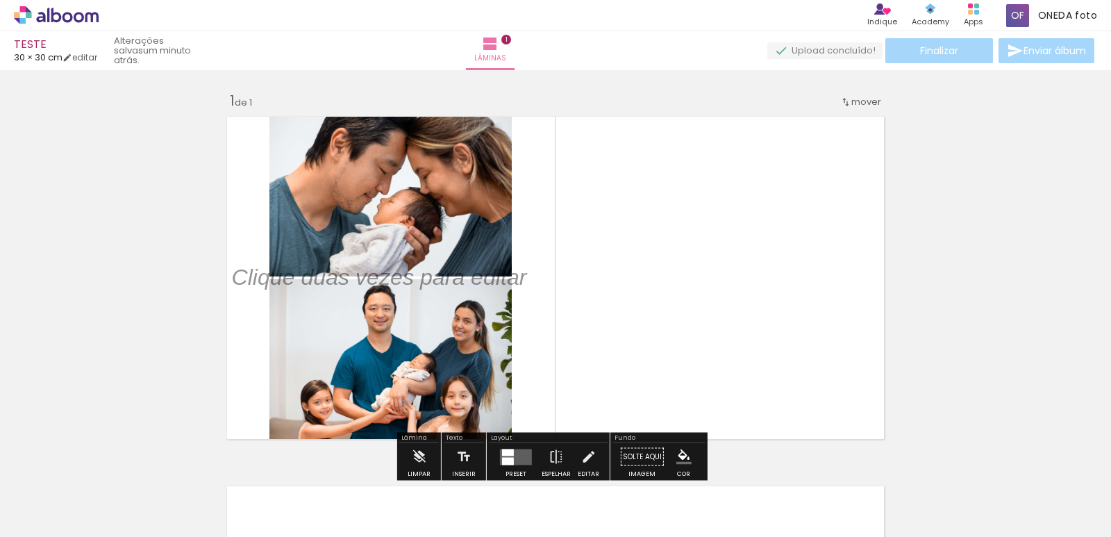
click at [404, 306] on album-spread "1 de 1" at bounding box center [556, 277] width 670 height 335
click at [482, 297] on div at bounding box center [379, 277] width 316 height 49
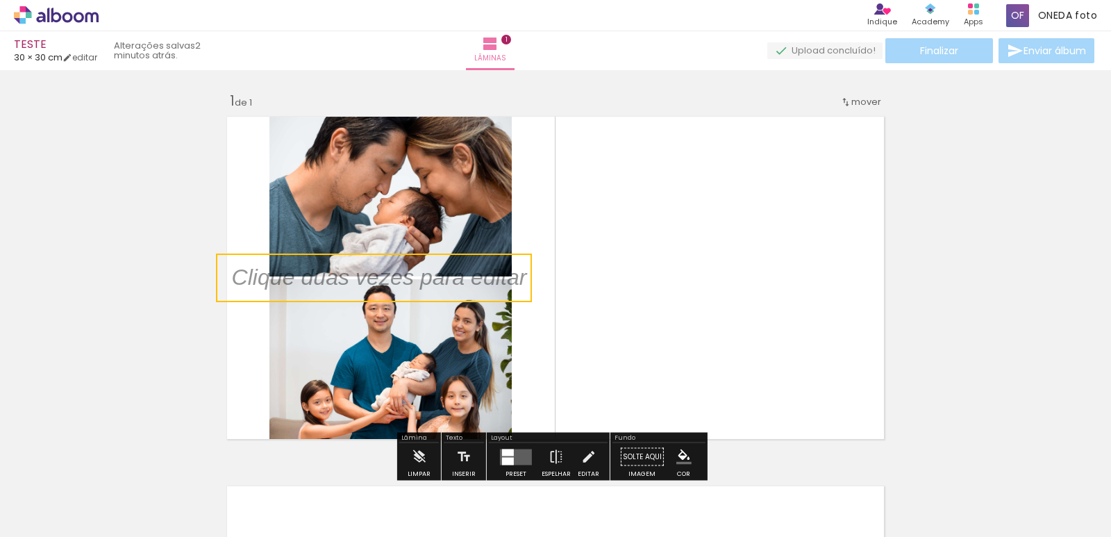
click at [492, 291] on quentale-selection at bounding box center [374, 277] width 316 height 49
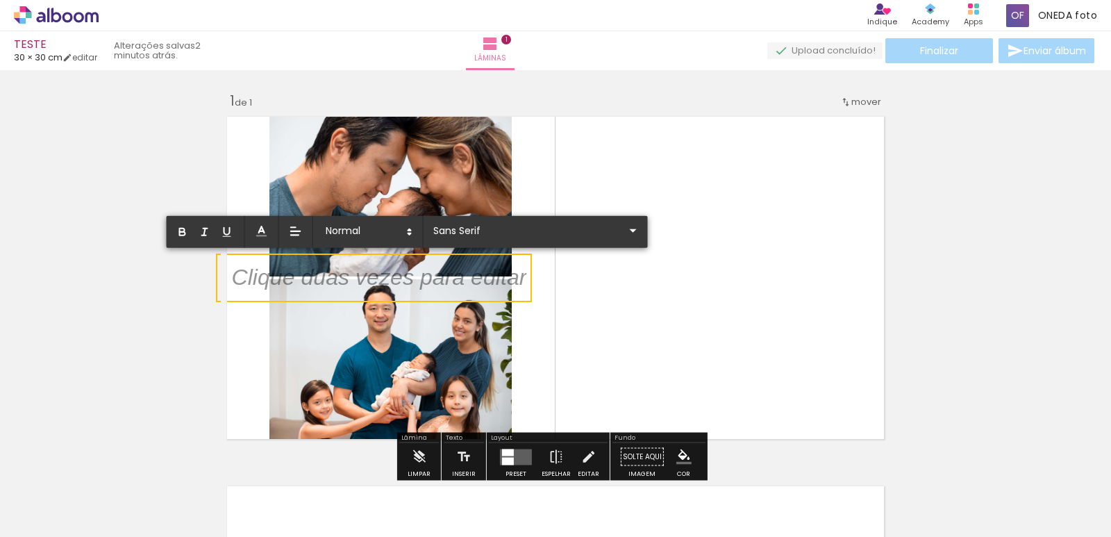
click at [492, 291] on p at bounding box center [378, 286] width 295 height 32
drag, startPoint x: 496, startPoint y: 276, endPoint x: 204, endPoint y: 285, distance: 291.8
click at [198, 286] on div "Inserir lâmina 1 de 1" at bounding box center [555, 445] width 1111 height 740
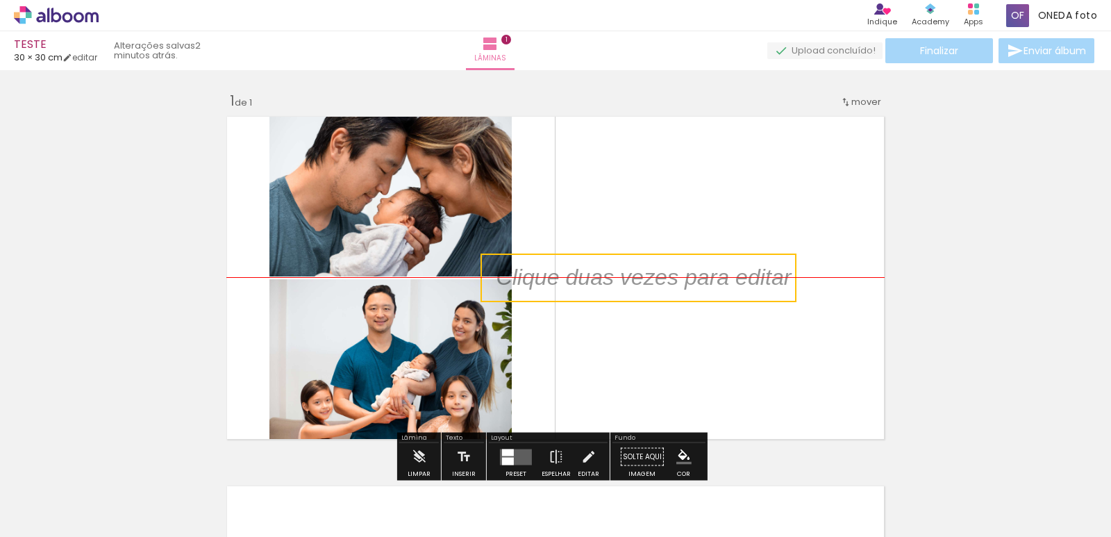
drag, startPoint x: 374, startPoint y: 277, endPoint x: 646, endPoint y: 274, distance: 272.3
click at [646, 274] on quentale-selection at bounding box center [639, 277] width 316 height 49
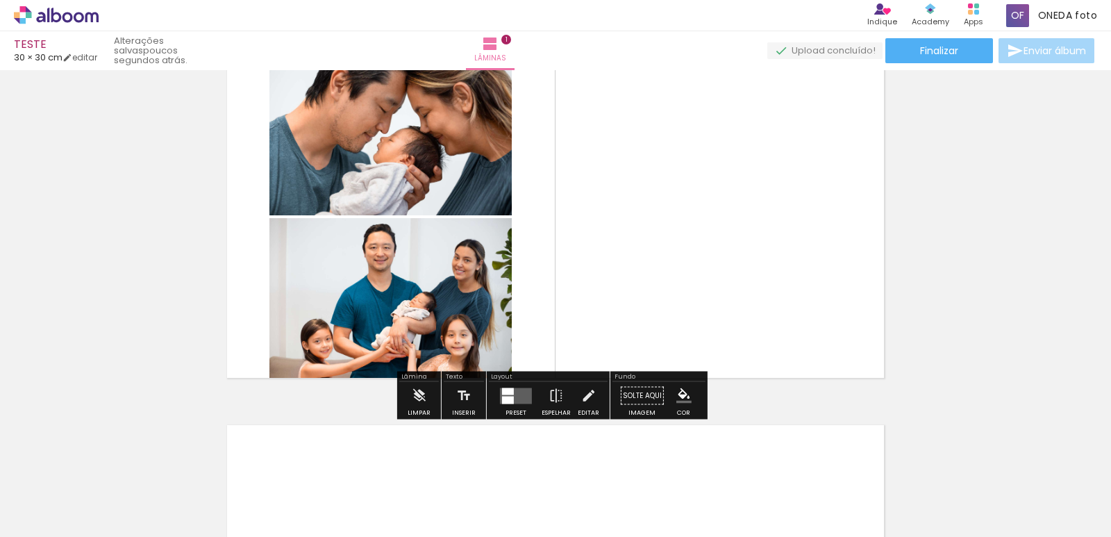
scroll to position [139, 0]
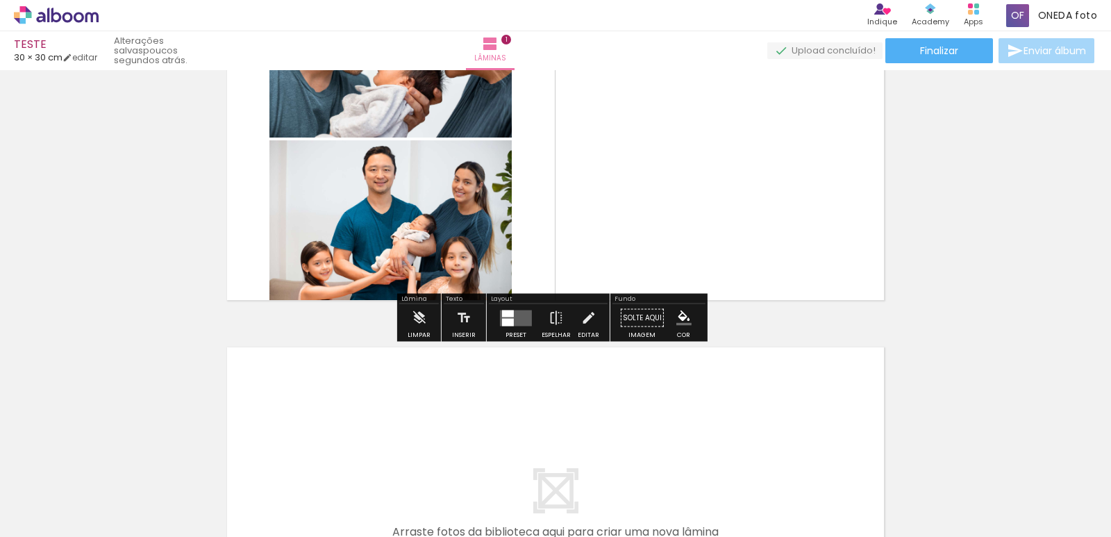
click at [820, 322] on div "Inserir lâmina 1 de 1" at bounding box center [555, 306] width 1111 height 740
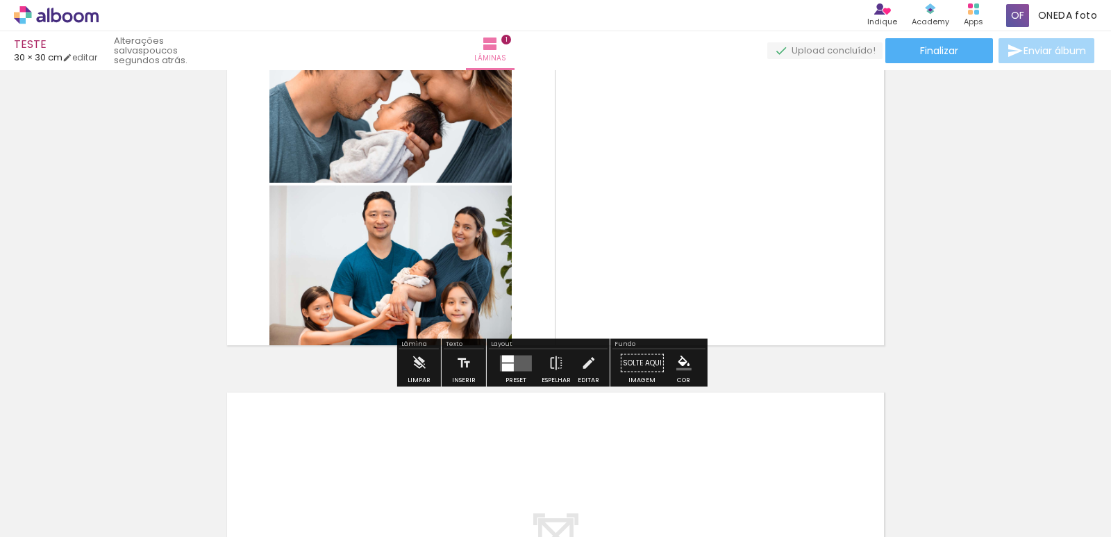
scroll to position [69, 0]
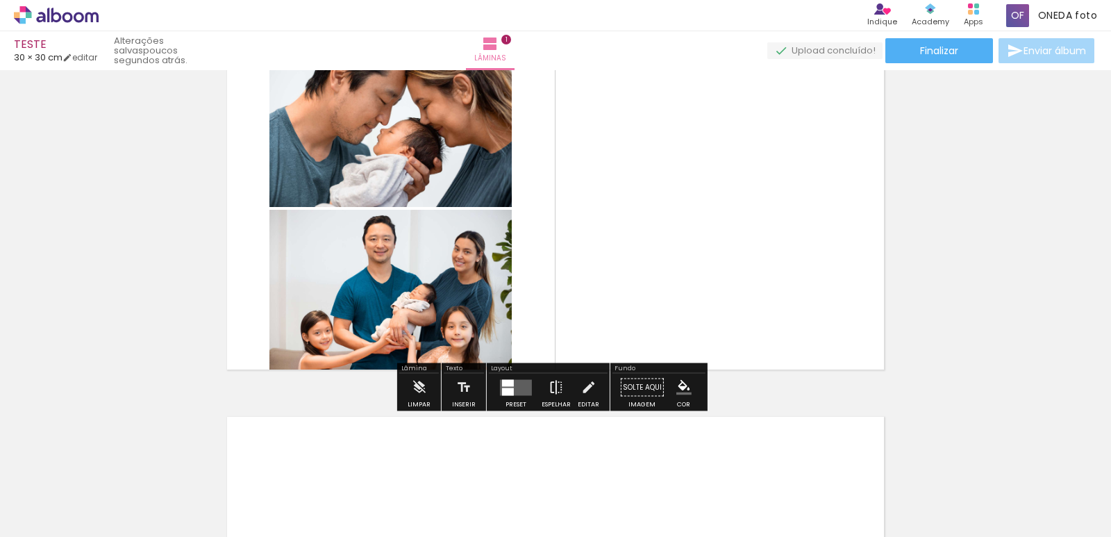
click at [539, 388] on paper-button "Espelhar" at bounding box center [556, 391] width 36 height 35
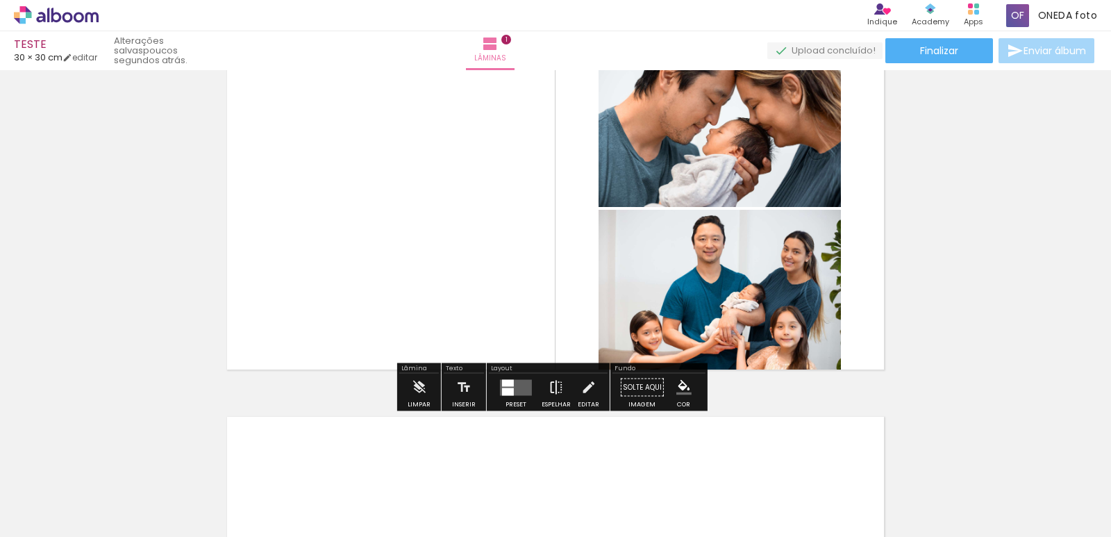
click at [558, 388] on iron-icon at bounding box center [556, 388] width 15 height 28
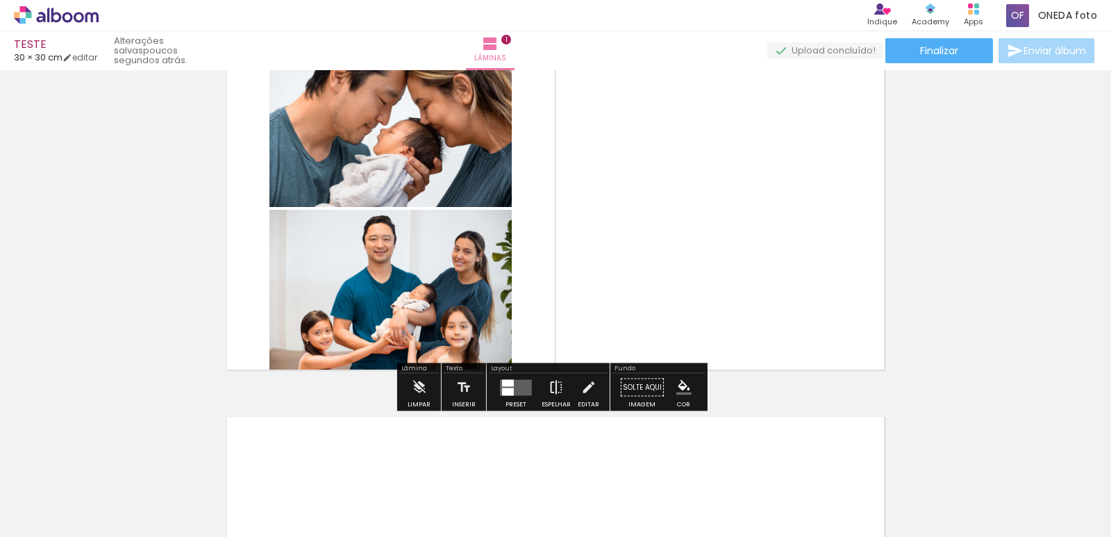
click at [552, 385] on iron-icon at bounding box center [556, 388] width 15 height 28
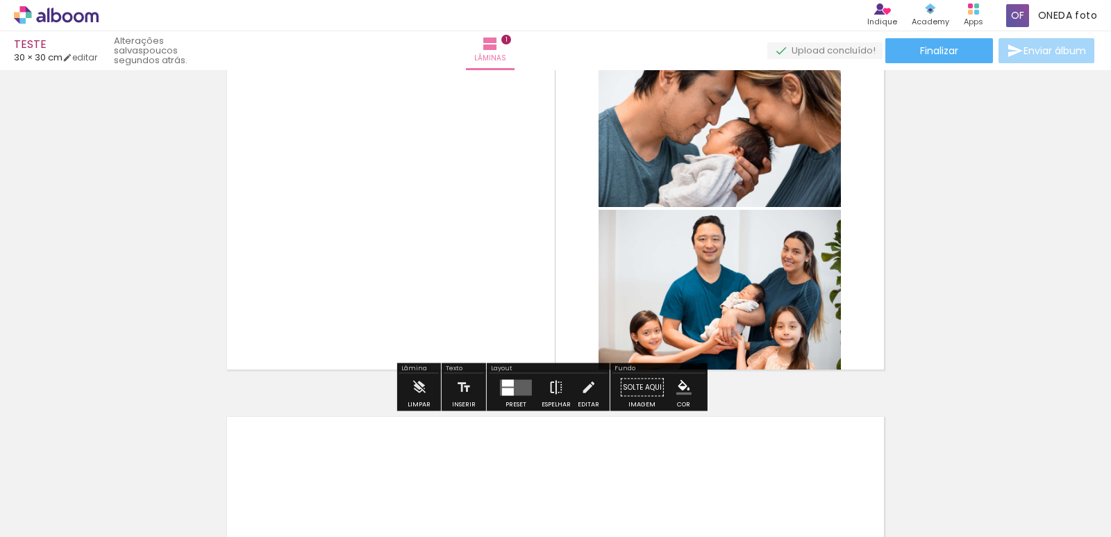
click at [552, 385] on iron-icon at bounding box center [556, 388] width 15 height 28
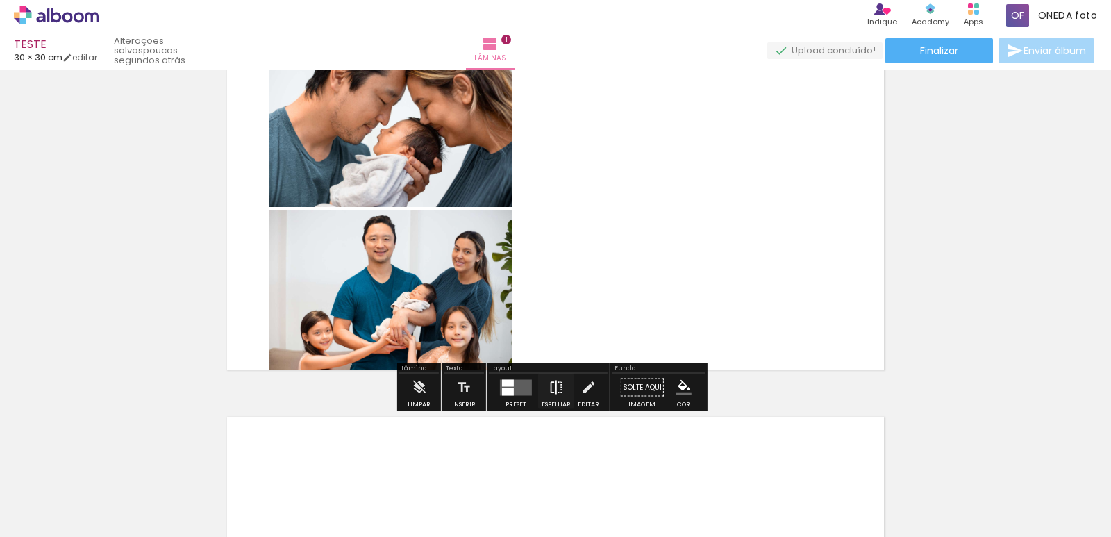
click at [552, 385] on iron-icon at bounding box center [556, 388] width 15 height 28
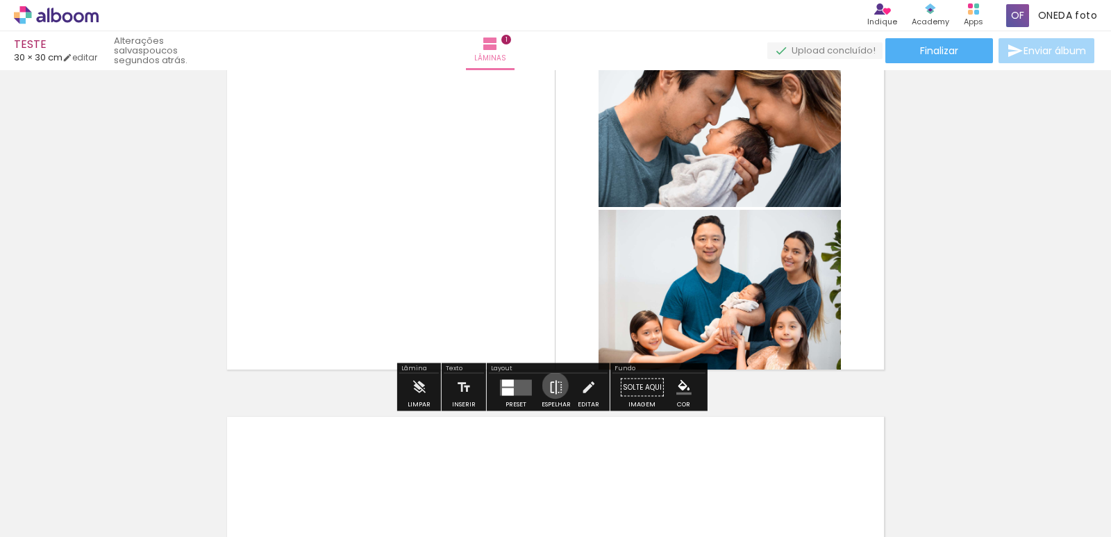
click at [552, 385] on iron-icon at bounding box center [556, 388] width 15 height 28
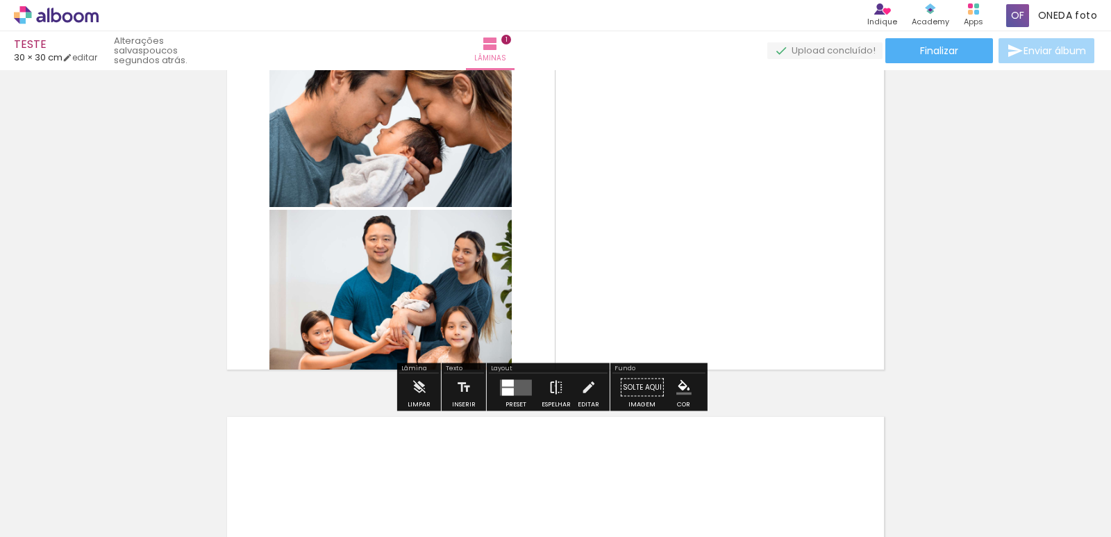
click at [552, 385] on iron-icon at bounding box center [556, 388] width 15 height 28
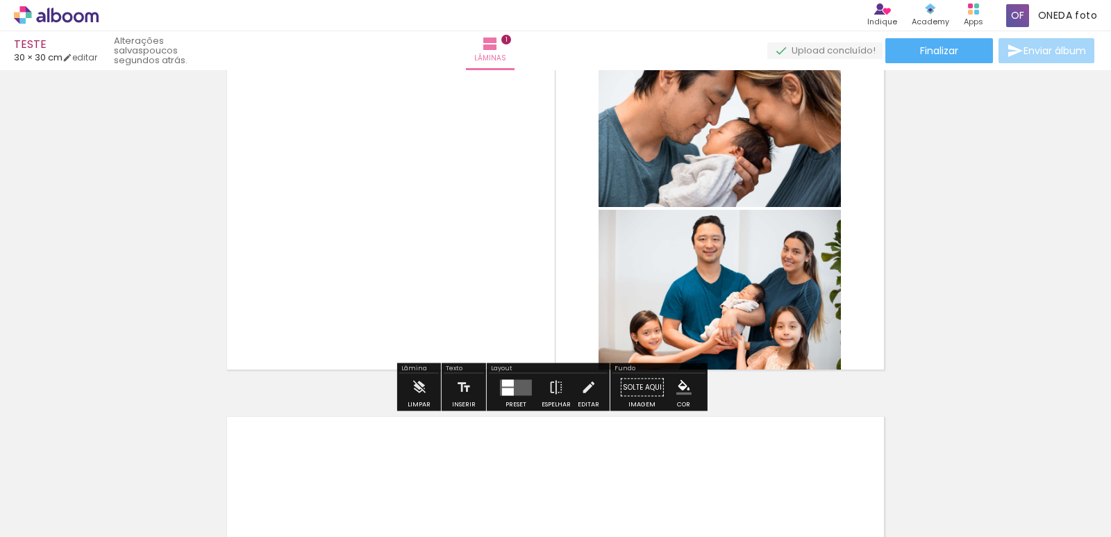
click at [951, 309] on div "Inserir lâmina 1 de 1" at bounding box center [555, 376] width 1111 height 740
click at [961, 47] on paper-button "Finalizar" at bounding box center [940, 50] width 108 height 25
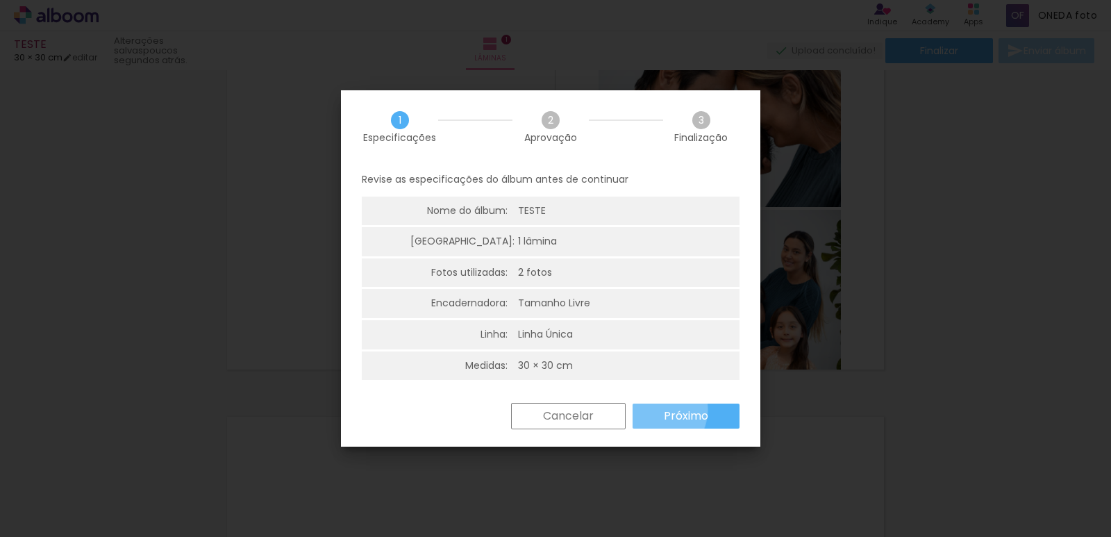
click at [650, 409] on paper-button "Próximo" at bounding box center [686, 416] width 107 height 25
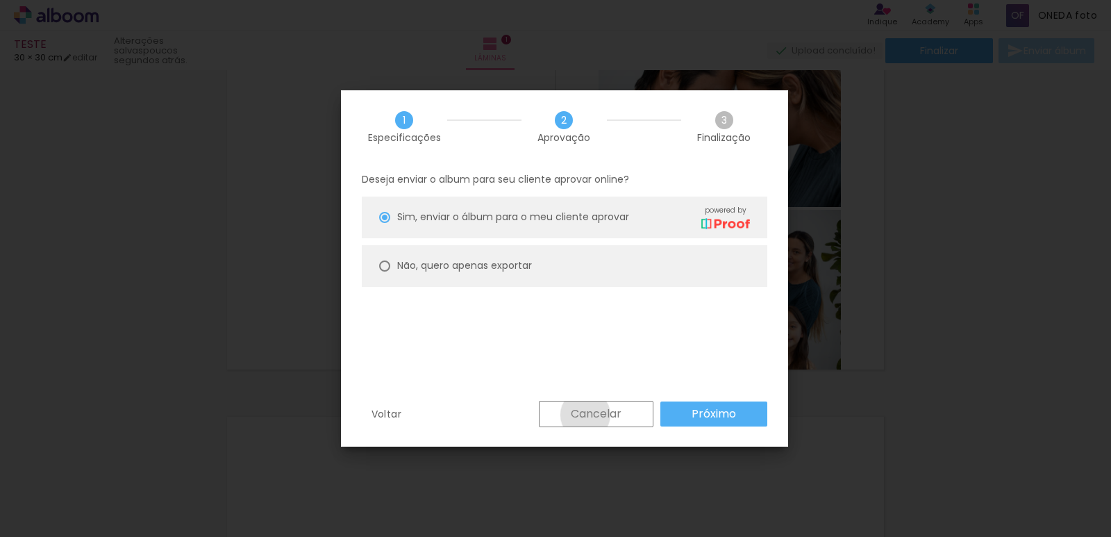
click at [0, 0] on slot "Cancelar" at bounding box center [0, 0] width 0 height 0
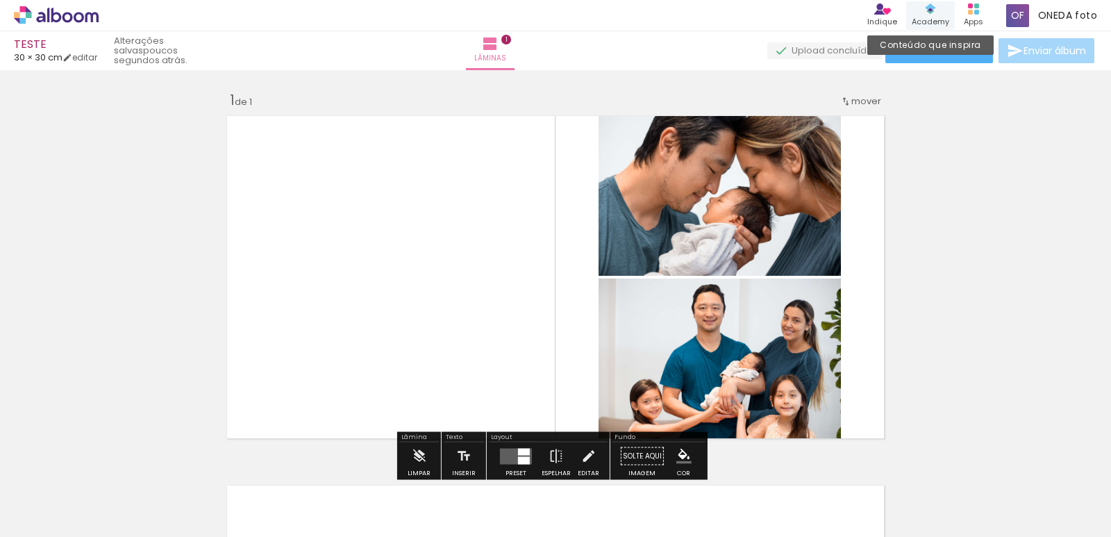
scroll to position [0, 0]
